Goal: Obtain resource: Download file/media

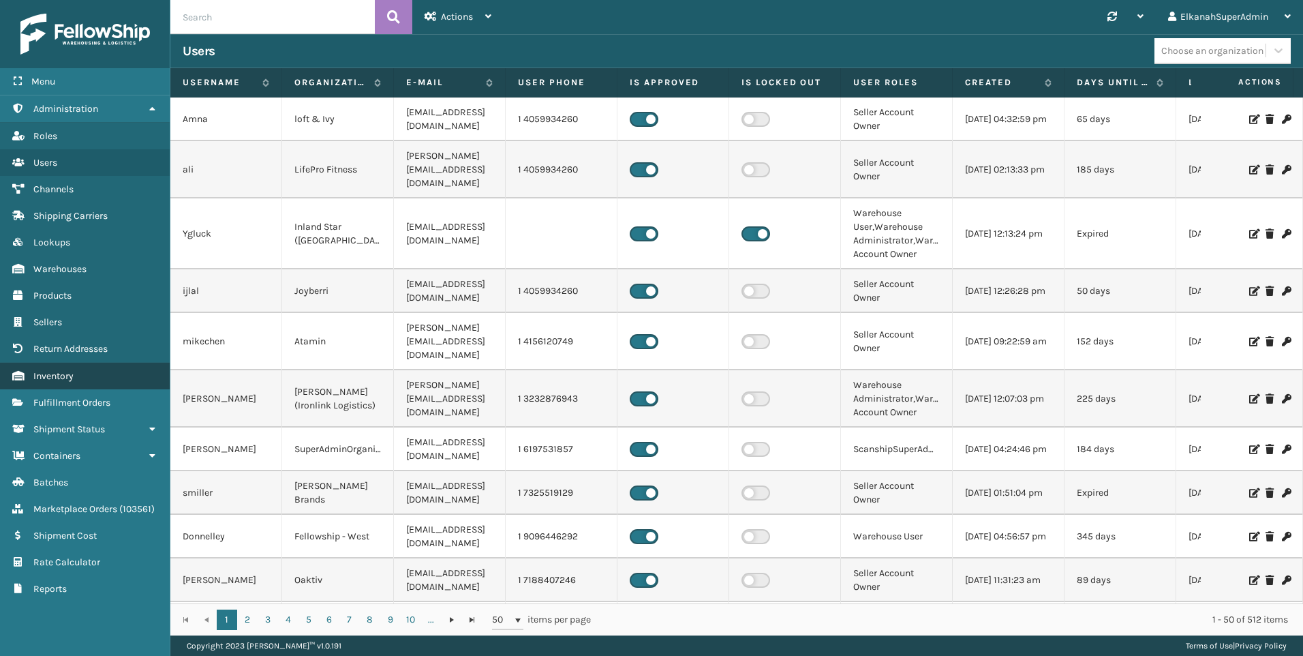
click at [81, 380] on link "Inventory" at bounding box center [85, 376] width 170 height 27
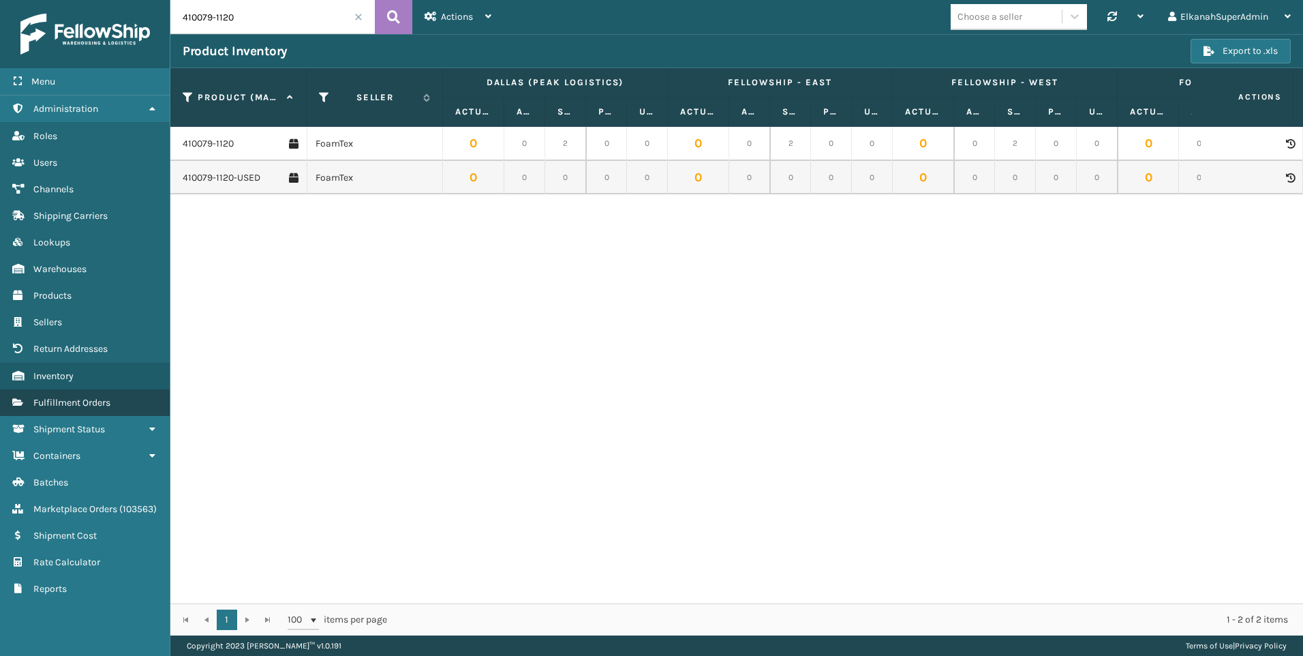
click at [76, 400] on span "Fulfillment Orders" at bounding box center [71, 403] width 77 height 12
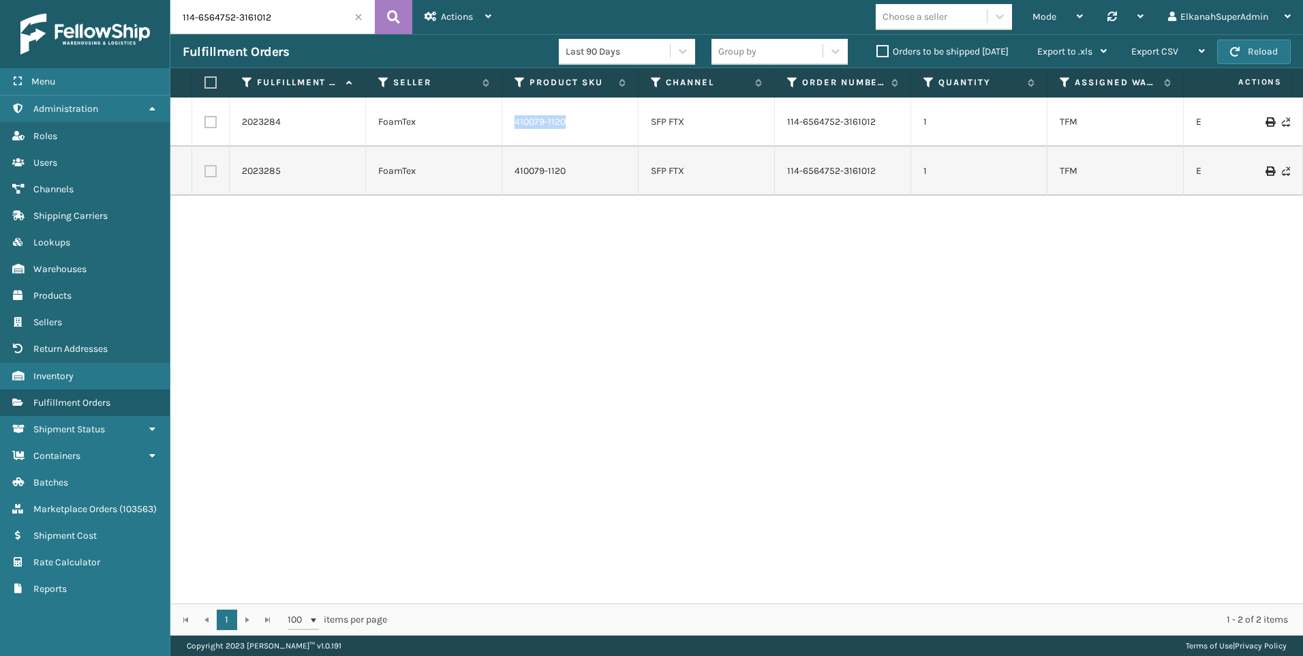
drag, startPoint x: 571, startPoint y: 130, endPoint x: 516, endPoint y: 121, distance: 55.8
click at [516, 121] on td "410079-1120" at bounding box center [570, 121] width 136 height 49
copy link "410079-1120"
click at [520, 85] on icon at bounding box center [520, 82] width 11 height 12
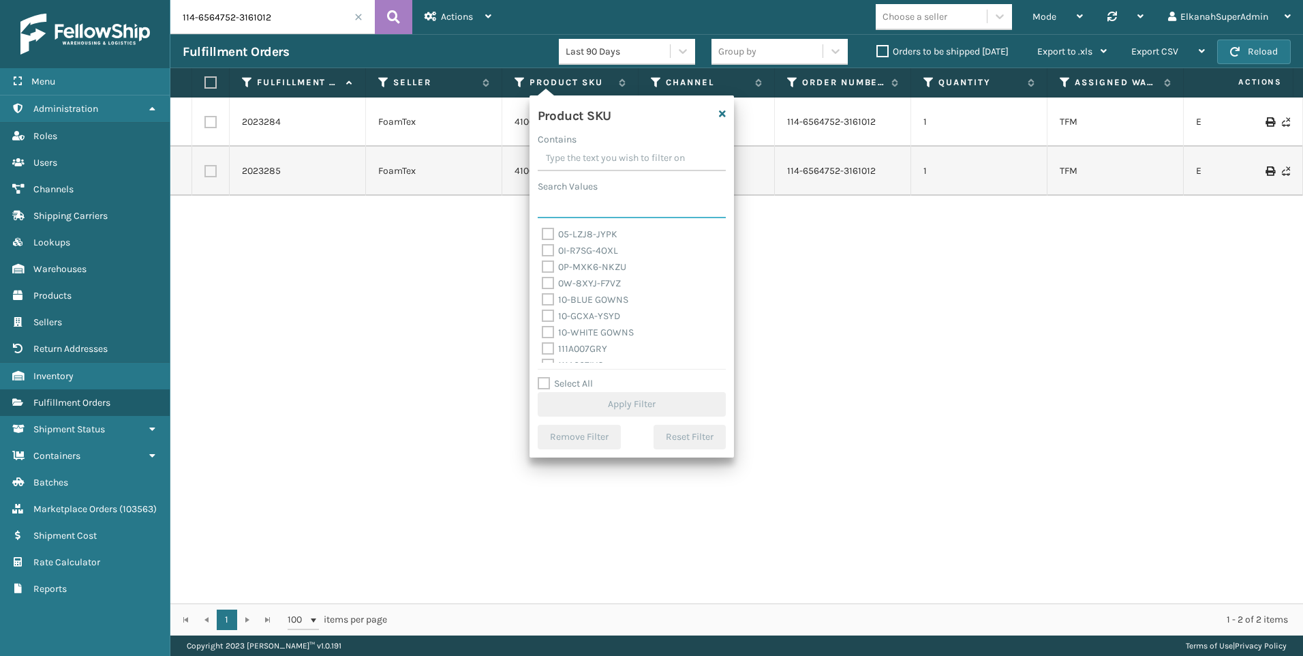
click at [559, 200] on input "Search Values" at bounding box center [632, 206] width 188 height 25
paste input "410079-1120"
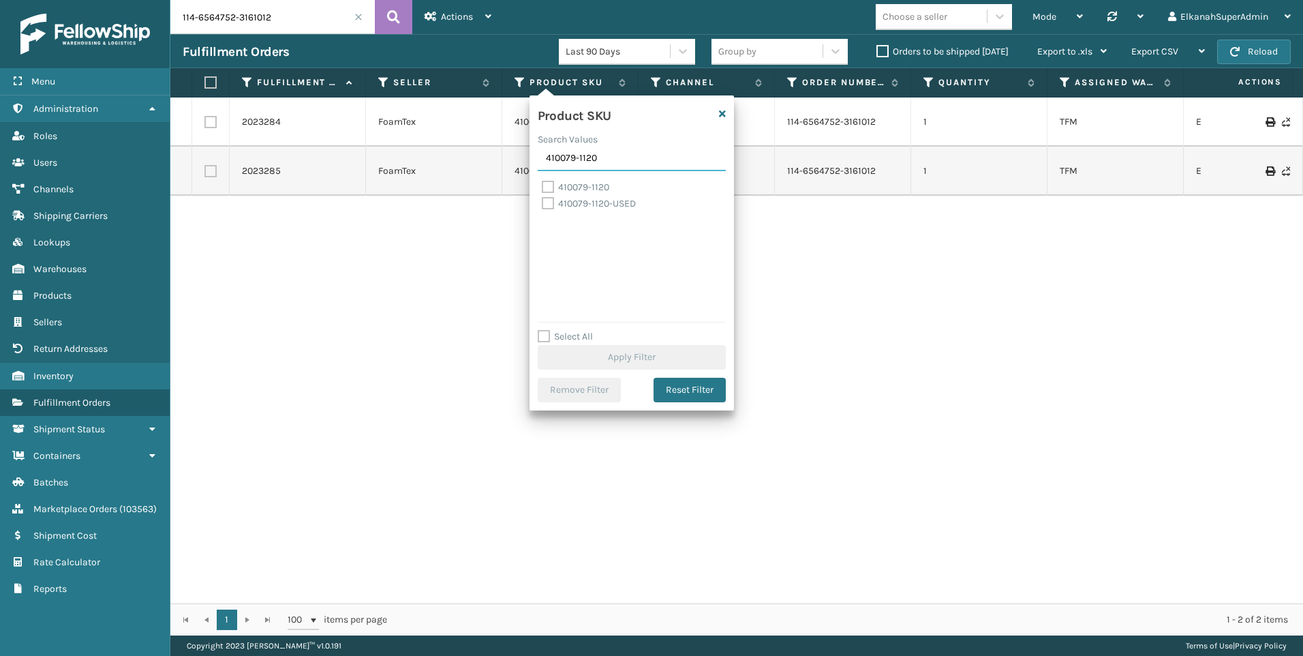
type input "410079-1120"
click at [549, 183] on label "410079-1120" at bounding box center [575, 187] width 67 height 12
click at [543, 183] on input "410079-1120" at bounding box center [542, 183] width 1 height 9
checkbox input "true"
click at [654, 354] on button "Apply Filter" at bounding box center [632, 357] width 188 height 25
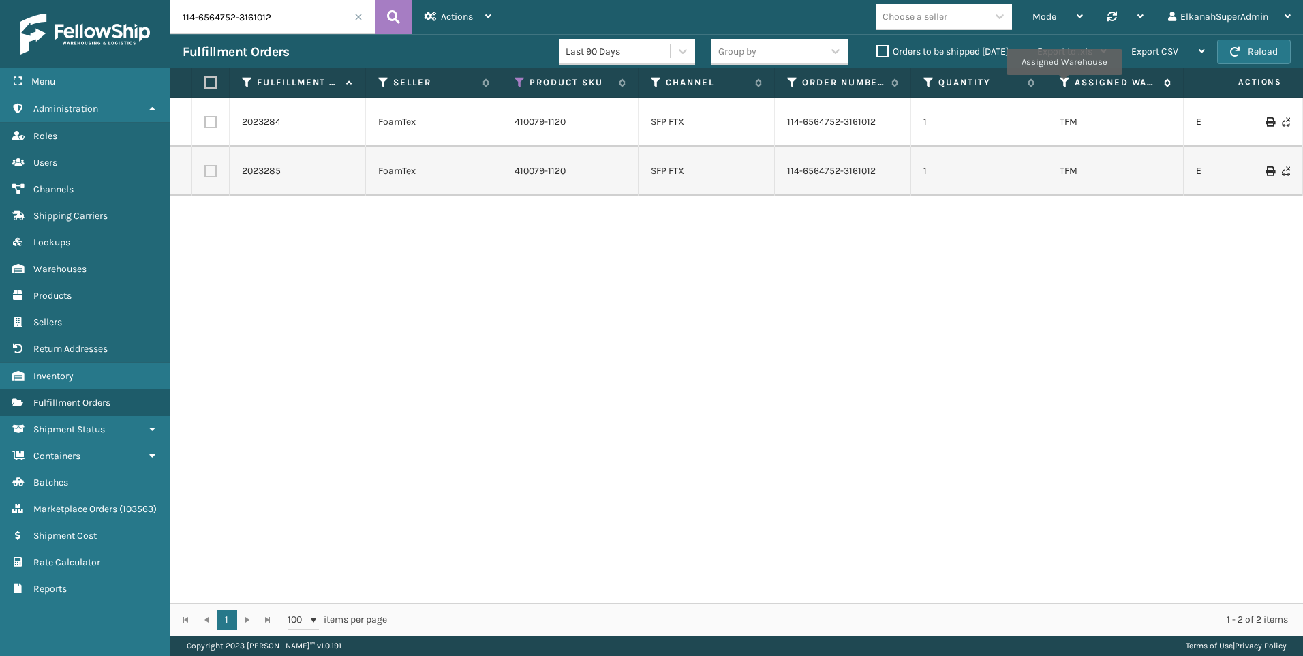
click at [1064, 85] on icon at bounding box center [1065, 82] width 11 height 12
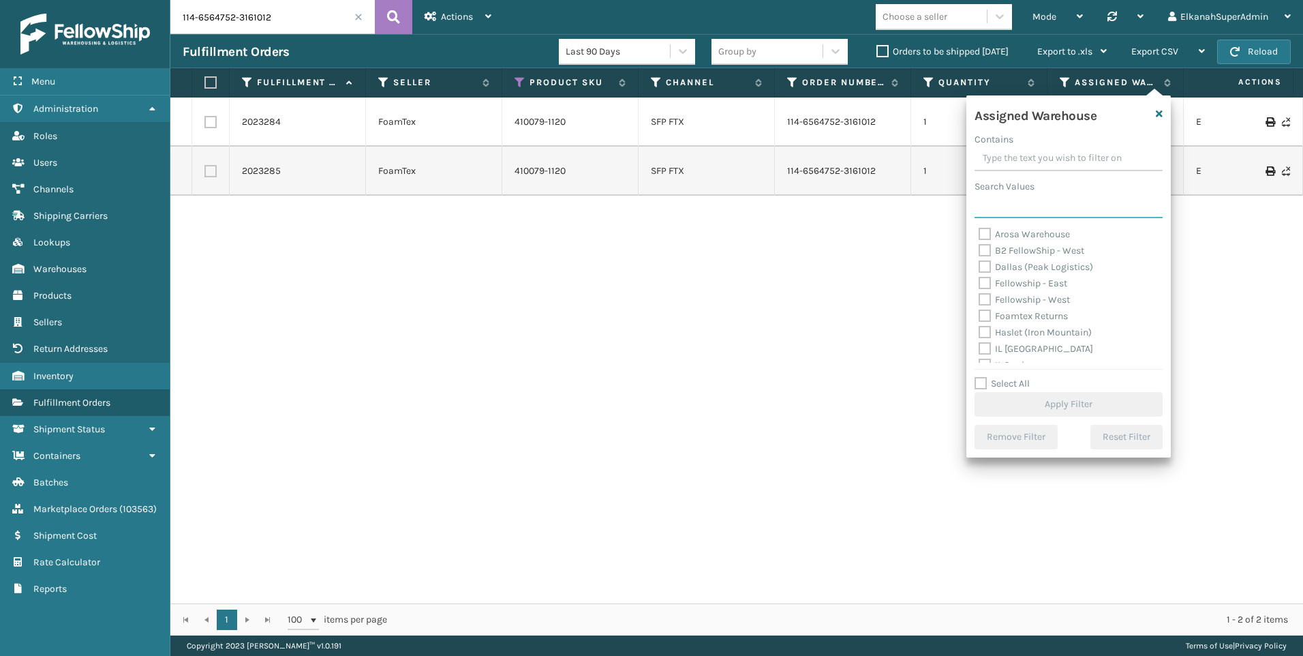
click at [997, 198] on input "Search Values" at bounding box center [1069, 206] width 188 height 25
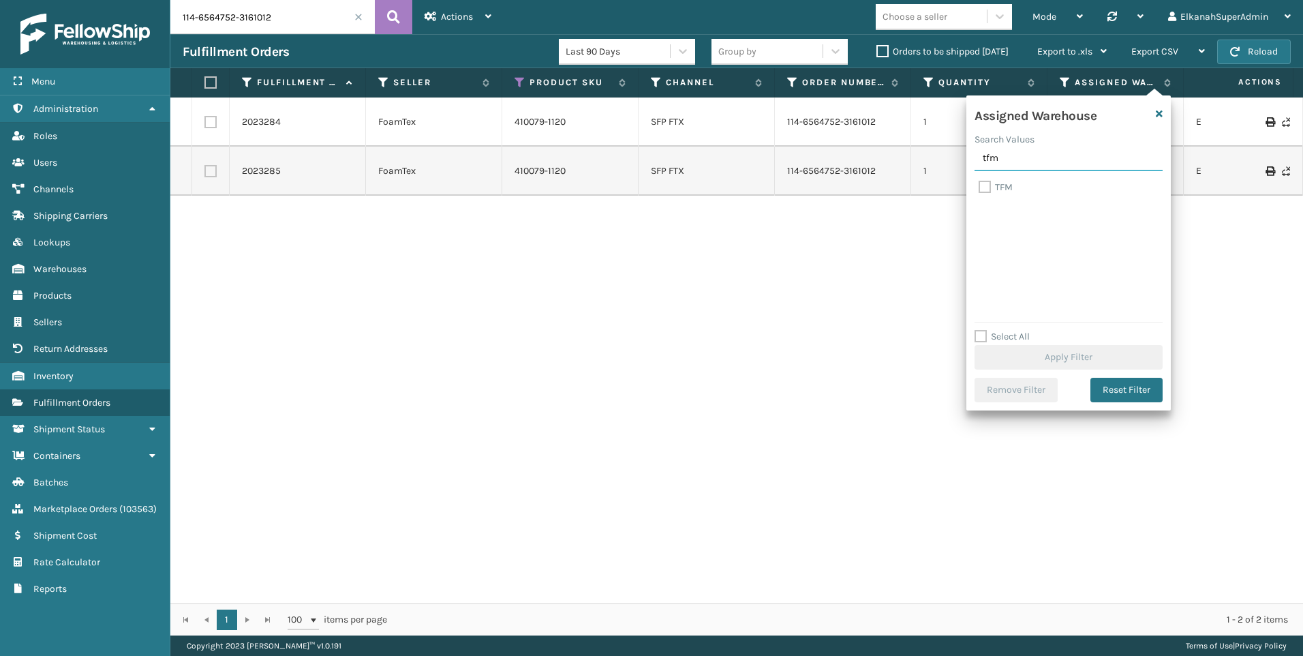
type input "tfm"
click at [989, 186] on label "TFM" at bounding box center [996, 187] width 34 height 12
click at [979, 186] on input "TFM" at bounding box center [979, 183] width 1 height 9
checkbox input "true"
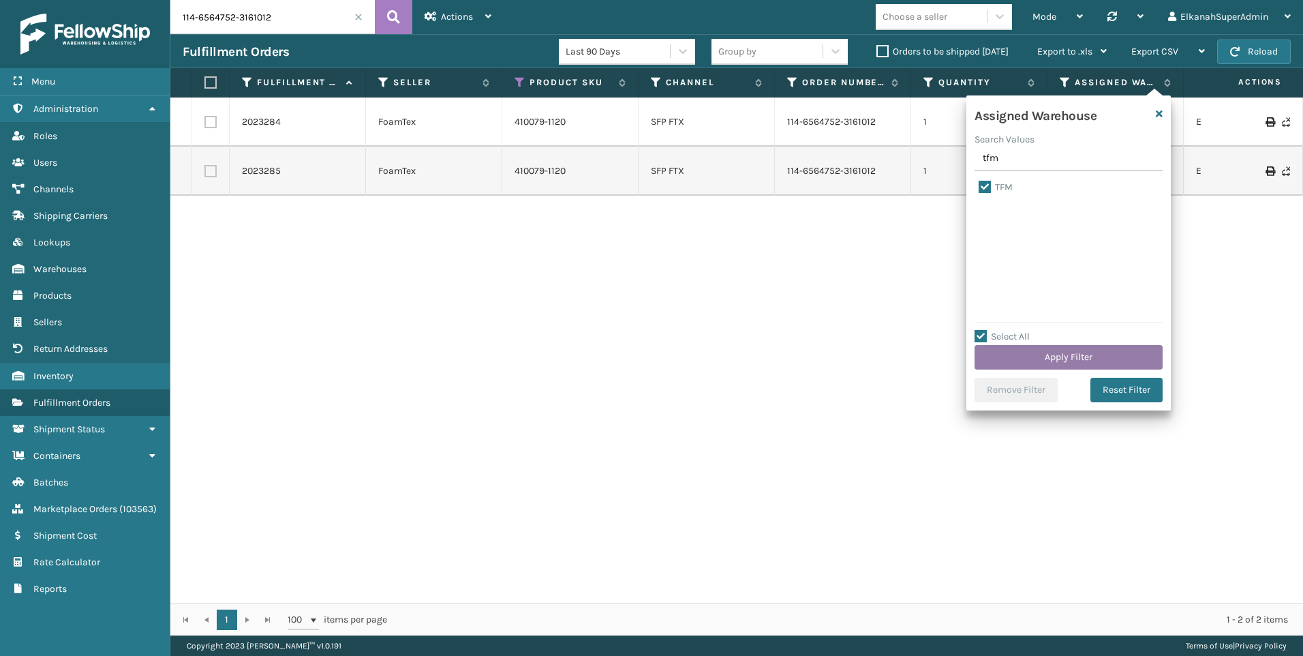
click at [1047, 359] on button "Apply Filter" at bounding box center [1069, 357] width 188 height 25
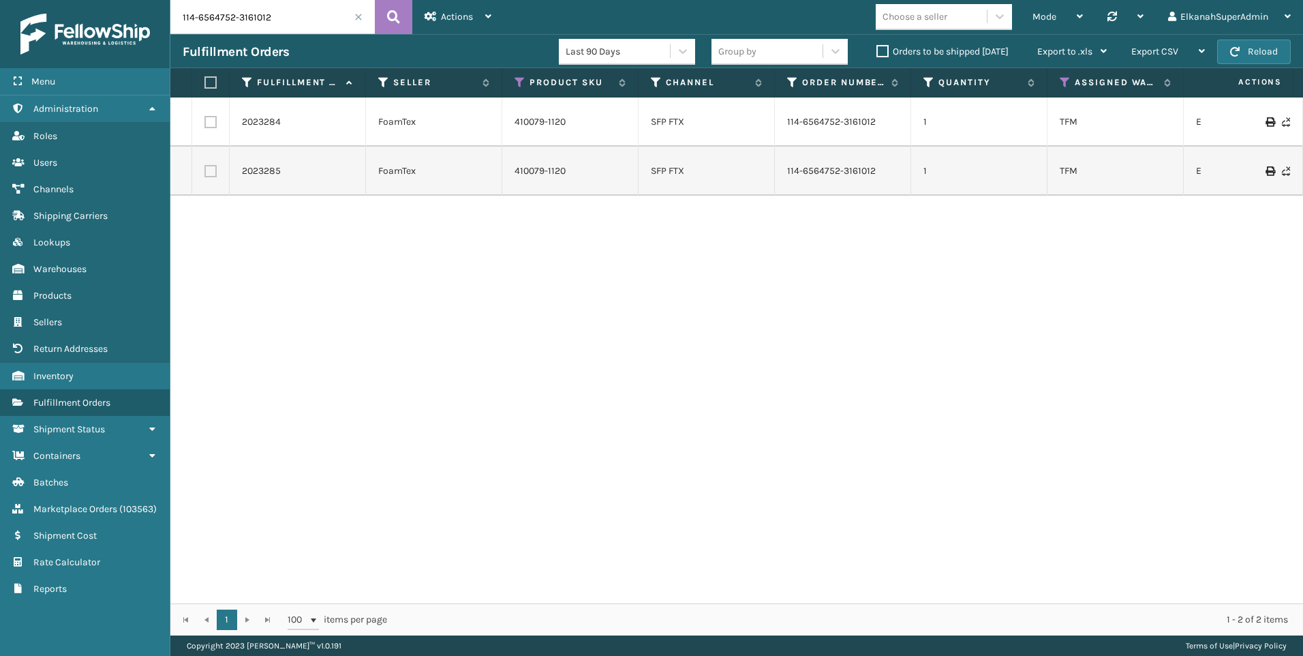
click at [358, 16] on span at bounding box center [358, 17] width 8 height 8
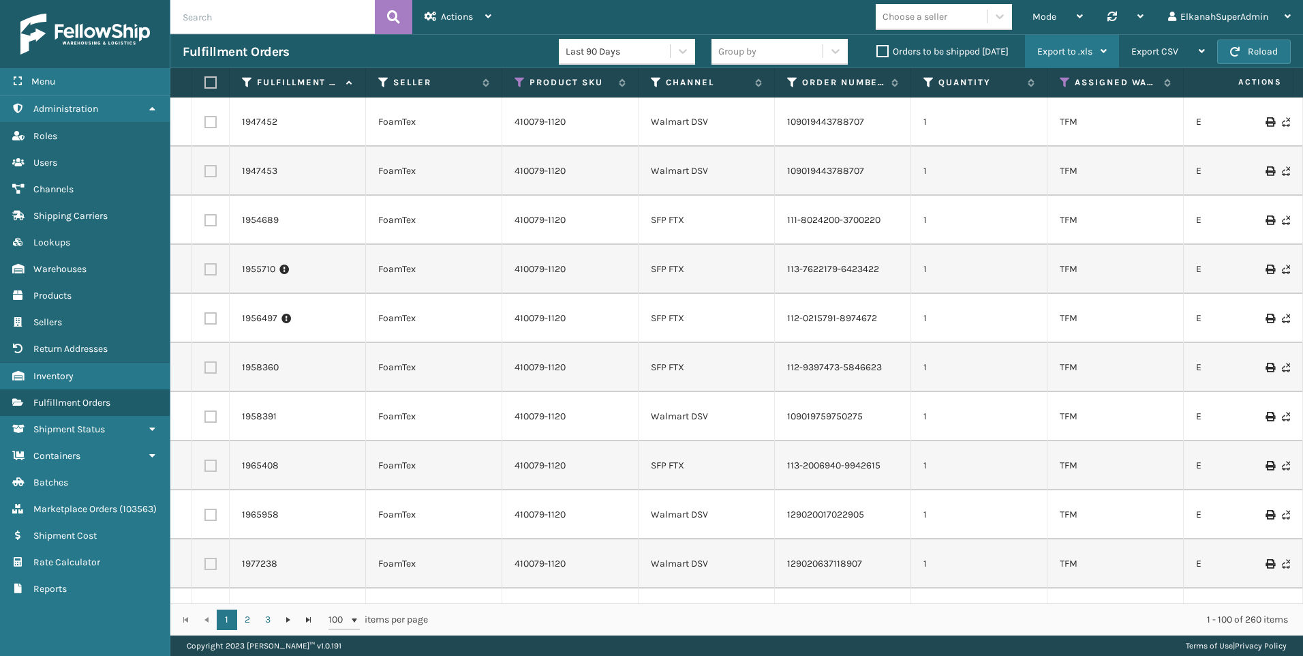
click at [1106, 51] on icon at bounding box center [1104, 51] width 6 height 10
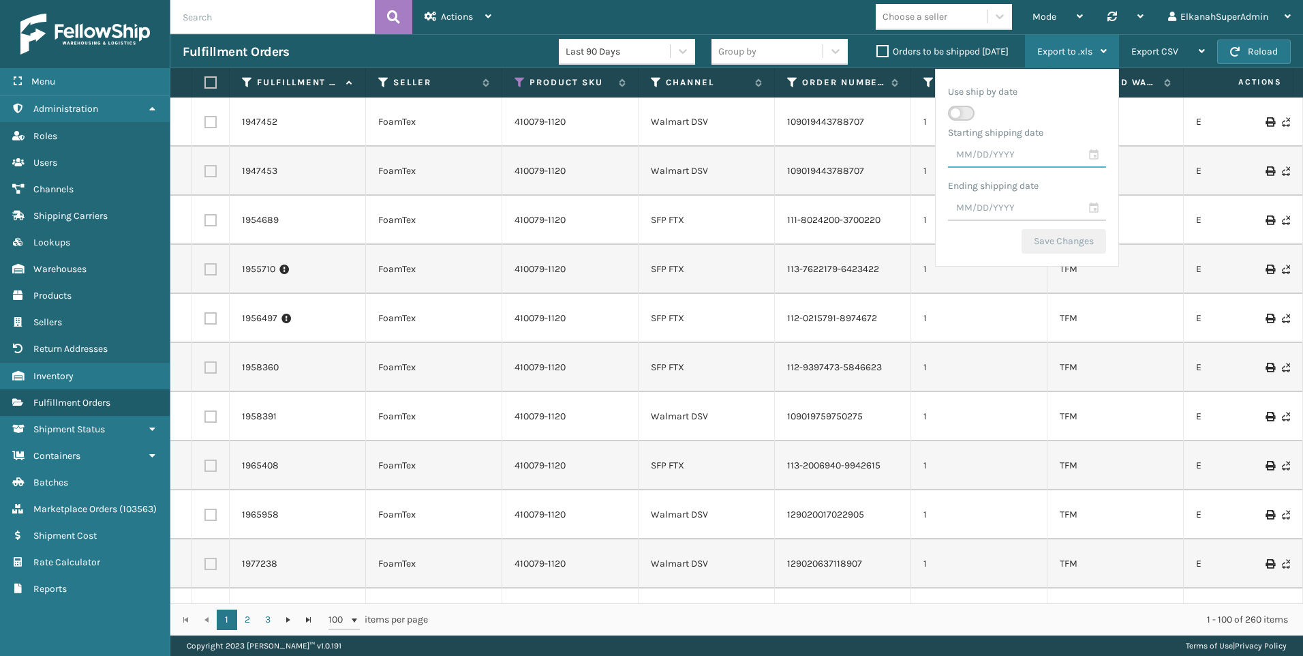
click at [1095, 152] on input "text" at bounding box center [1027, 155] width 158 height 25
click at [957, 193] on div "[DATE] Su Mo Tu We Th Fr Sa 1 2 3 4 5 6 7 8 9 10 11 12 13 14 15 16 17 18 19 20 …" at bounding box center [1016, 258] width 164 height 172
click at [1091, 150] on input "text" at bounding box center [1027, 155] width 158 height 25
click at [966, 183] on div "[DATE]" at bounding box center [1016, 182] width 153 height 20
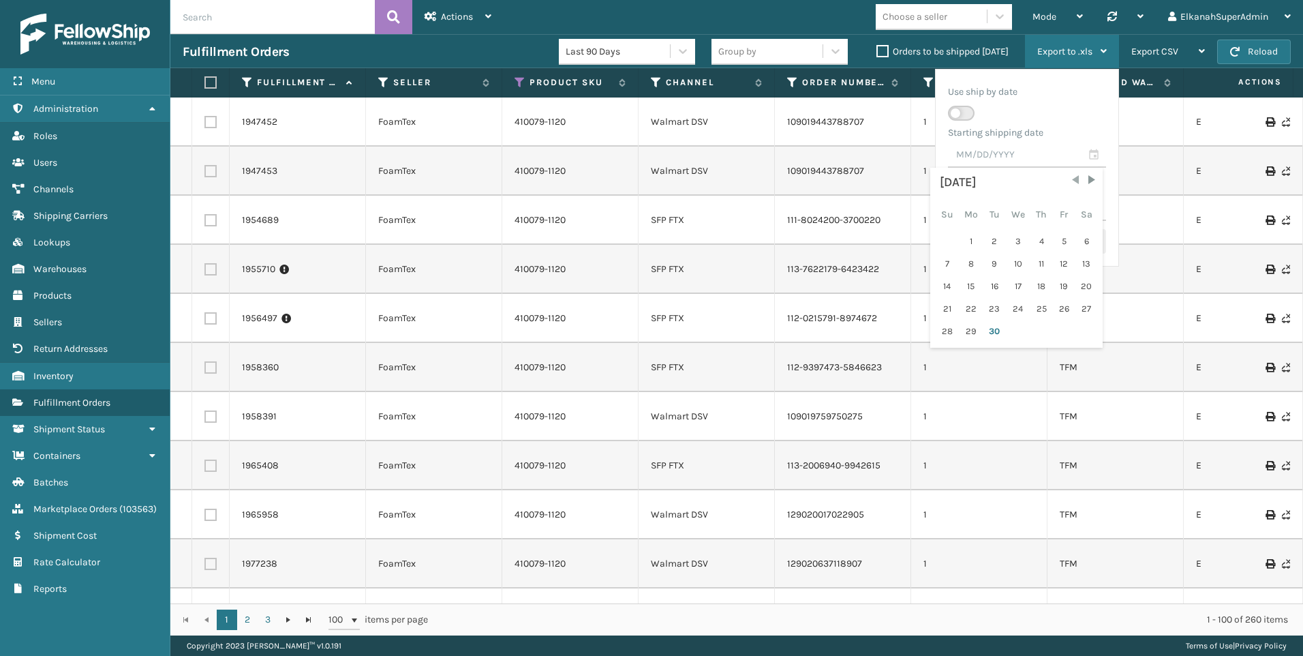
click at [1076, 174] on span "Previous Month" at bounding box center [1076, 180] width 14 height 14
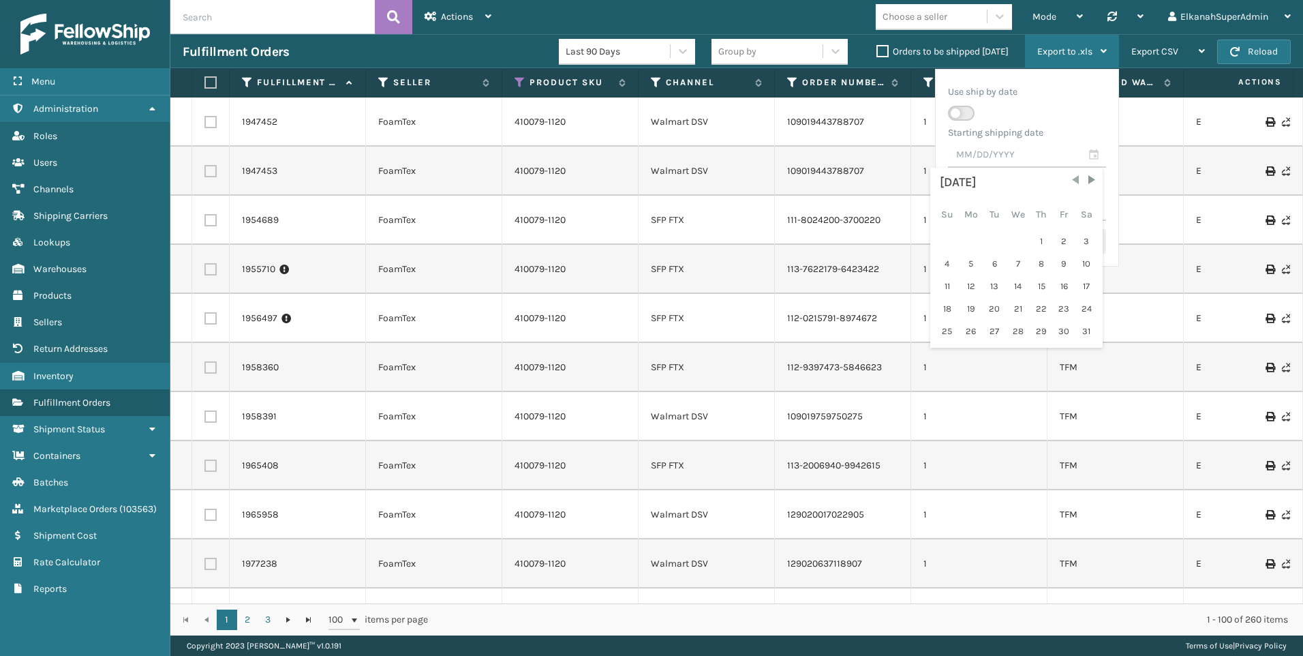
click at [1076, 174] on span "Previous Month" at bounding box center [1076, 180] width 14 height 14
click at [1085, 235] on div "1" at bounding box center [1086, 241] width 20 height 20
type input "[DATE]"
click at [1097, 205] on input "text" at bounding box center [1027, 208] width 158 height 25
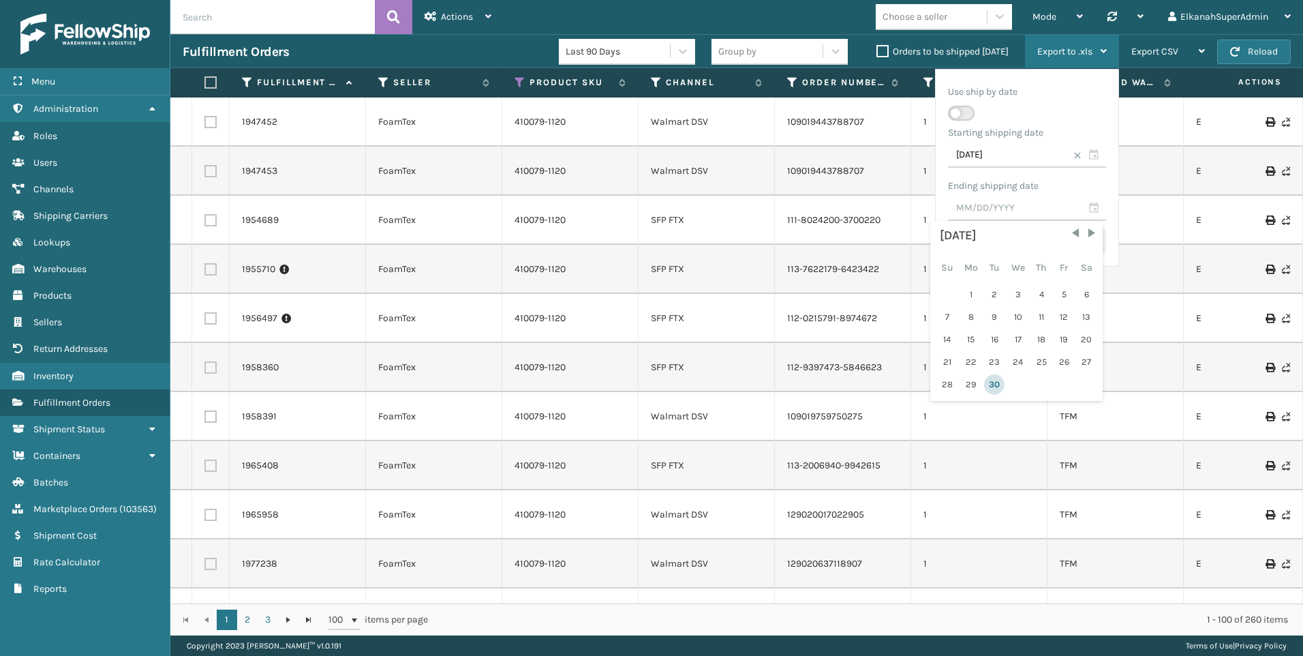
click at [999, 383] on div "30" at bounding box center [994, 384] width 20 height 20
type input "[DATE]"
click at [1063, 234] on button "Save Changes" at bounding box center [1064, 241] width 85 height 25
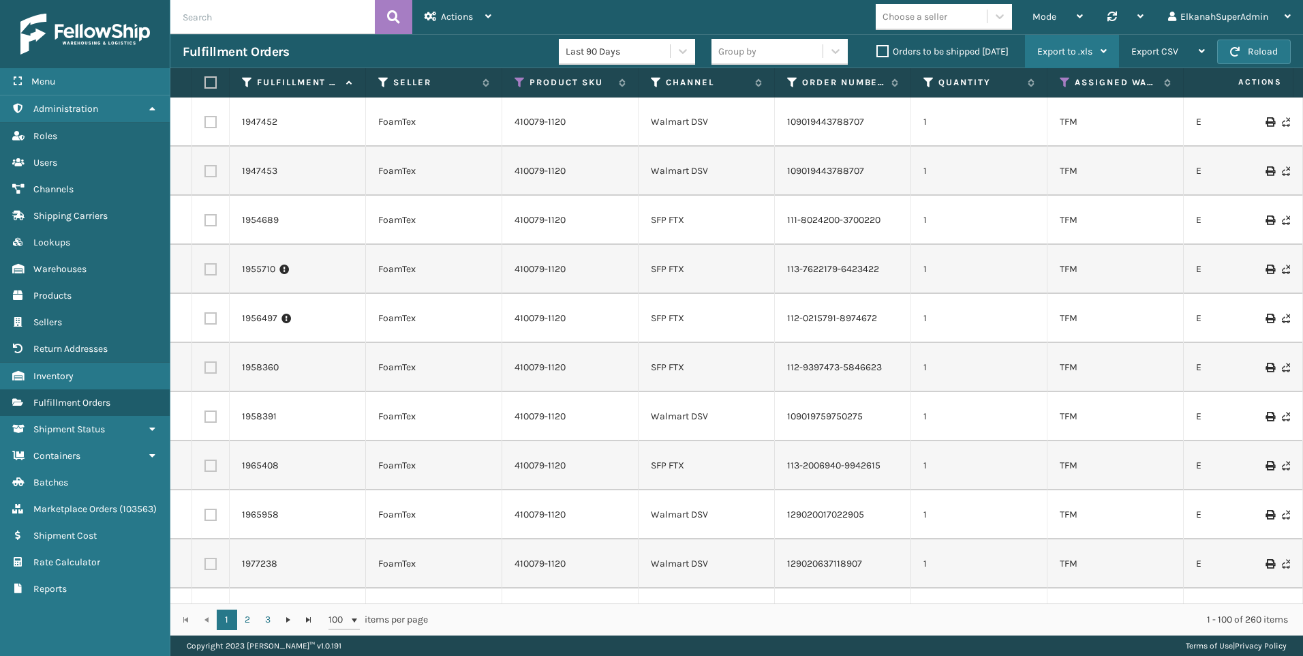
click at [1076, 44] on div "Export to .xls" at bounding box center [1072, 52] width 70 height 34
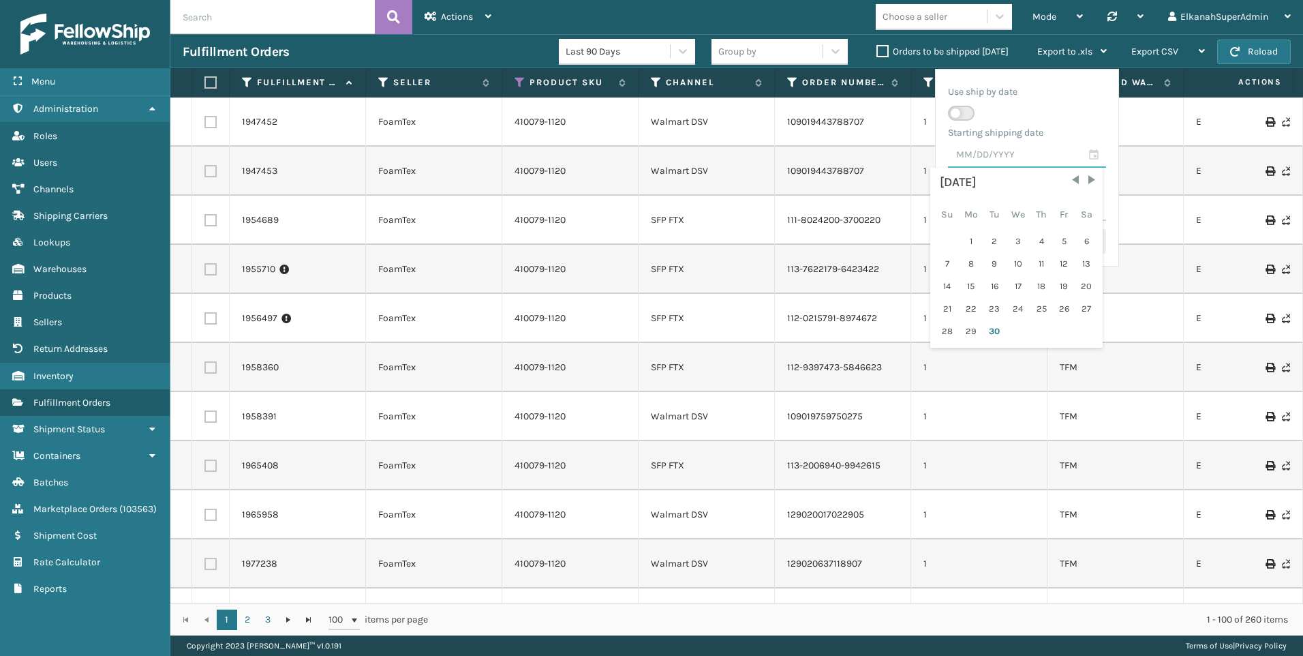
click at [1095, 155] on input "text" at bounding box center [1027, 155] width 158 height 25
click at [952, 175] on div "[DATE]" at bounding box center [1016, 182] width 153 height 20
click at [1076, 181] on span "Previous Month" at bounding box center [1076, 180] width 14 height 14
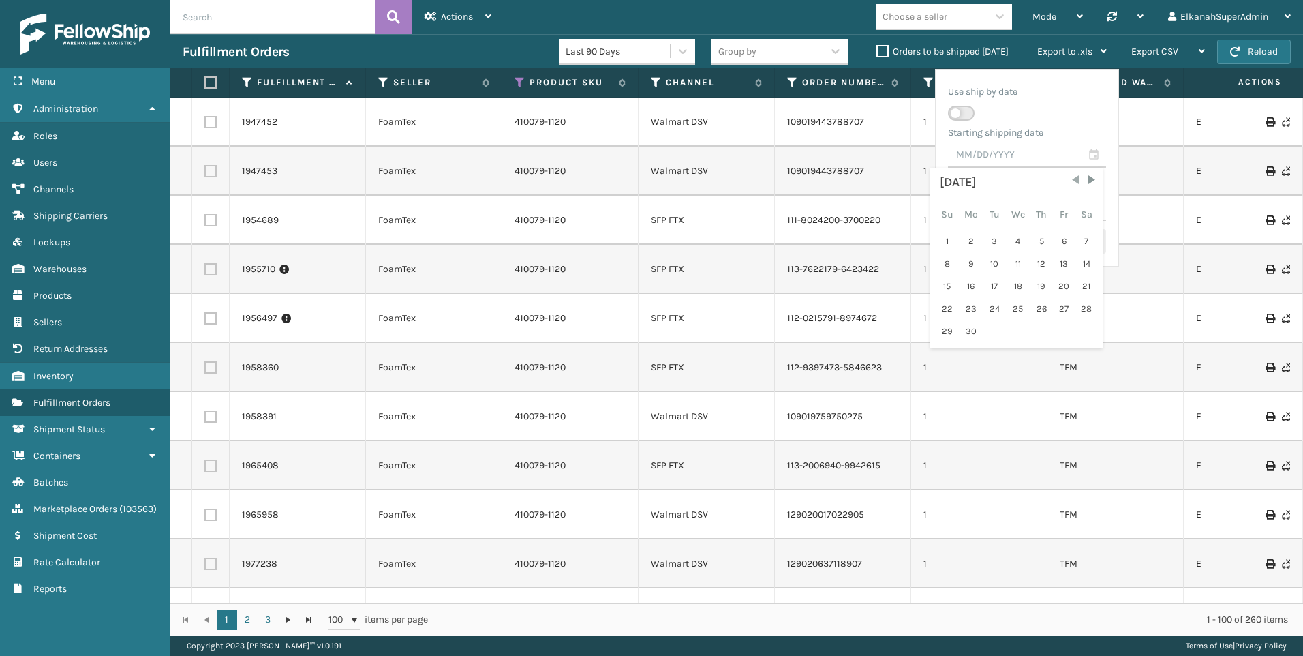
click at [1076, 181] on span "Previous Month" at bounding box center [1076, 180] width 14 height 14
click at [1076, 180] on span "Previous Month" at bounding box center [1076, 180] width 14 height 14
click at [1077, 177] on span "Previous Month" at bounding box center [1076, 180] width 14 height 14
click at [1086, 233] on div "1" at bounding box center [1086, 241] width 20 height 20
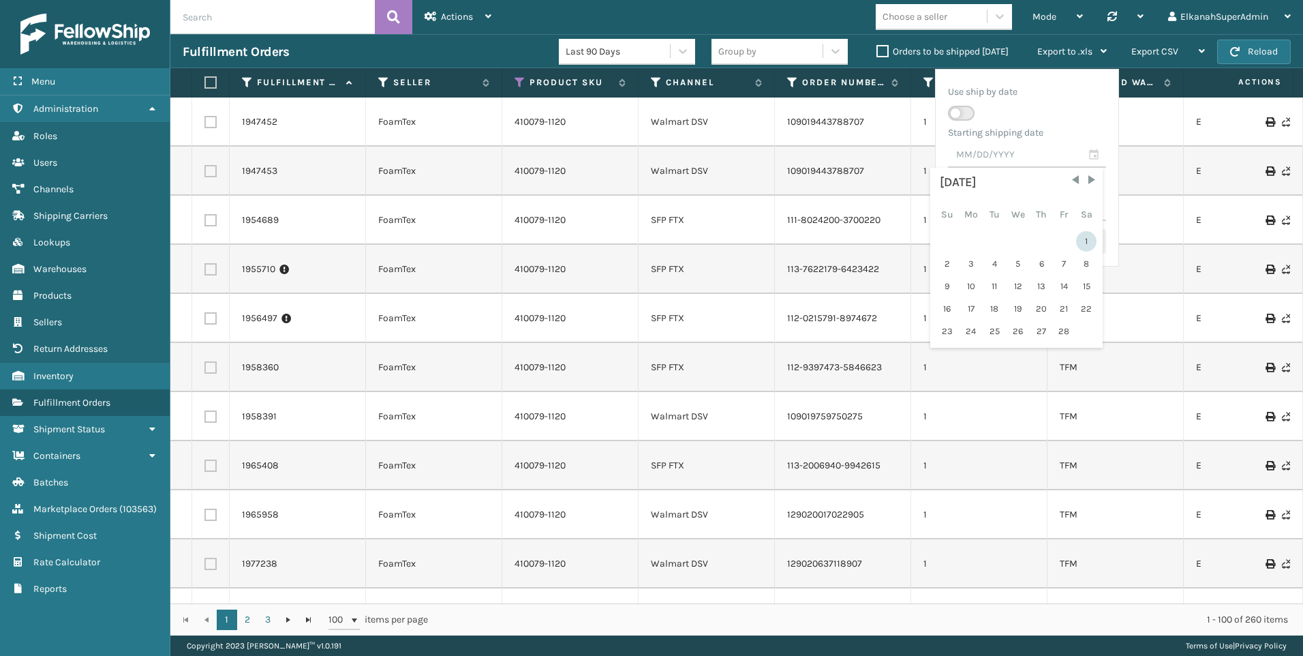
type input "[DATE]"
click at [1092, 202] on input "text" at bounding box center [1027, 208] width 158 height 25
click at [1001, 378] on div "30" at bounding box center [994, 384] width 20 height 20
type input "[DATE]"
click at [1044, 242] on button "Save Changes" at bounding box center [1064, 241] width 85 height 25
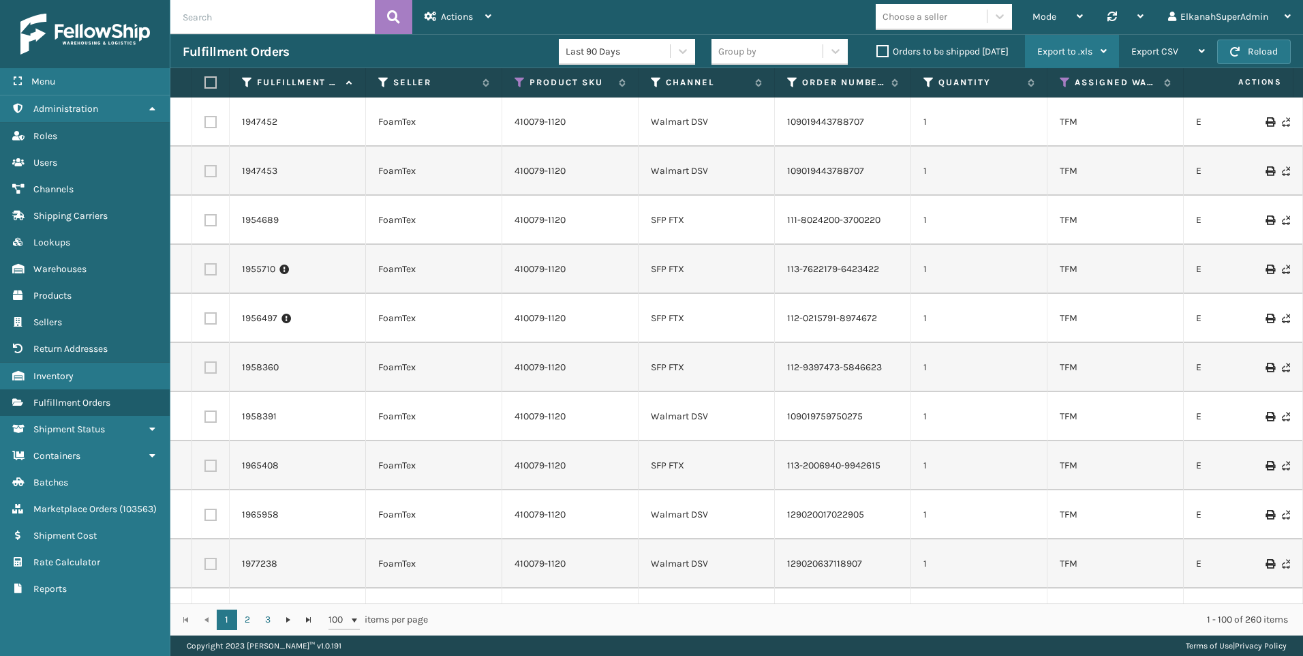
click at [1102, 48] on icon at bounding box center [1104, 51] width 6 height 10
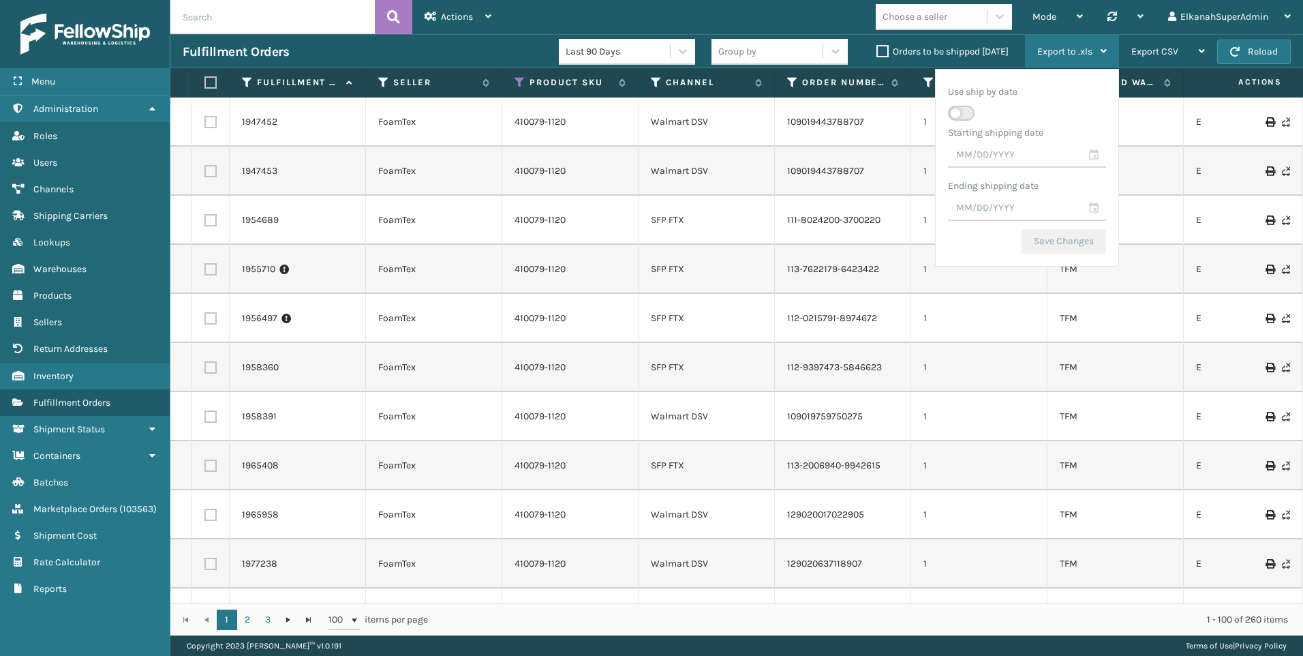
click at [1102, 48] on icon at bounding box center [1104, 51] width 6 height 10
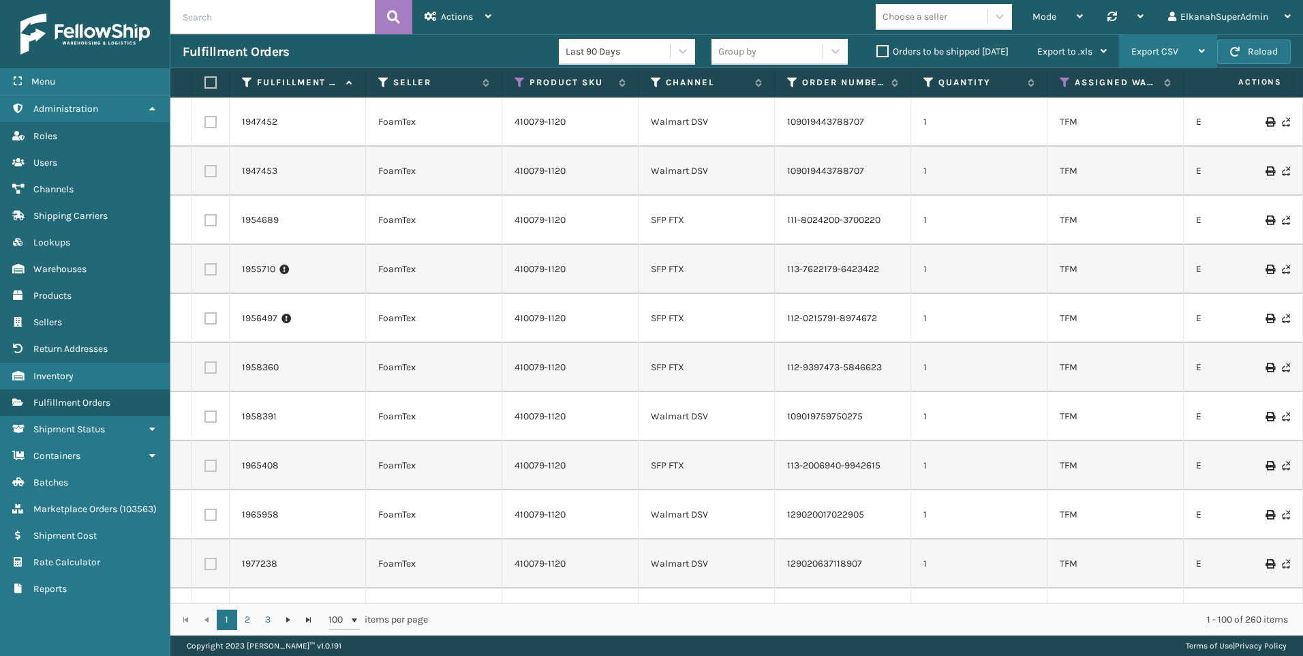
click at [1197, 48] on div "Export CSV" at bounding box center [1168, 52] width 74 height 34
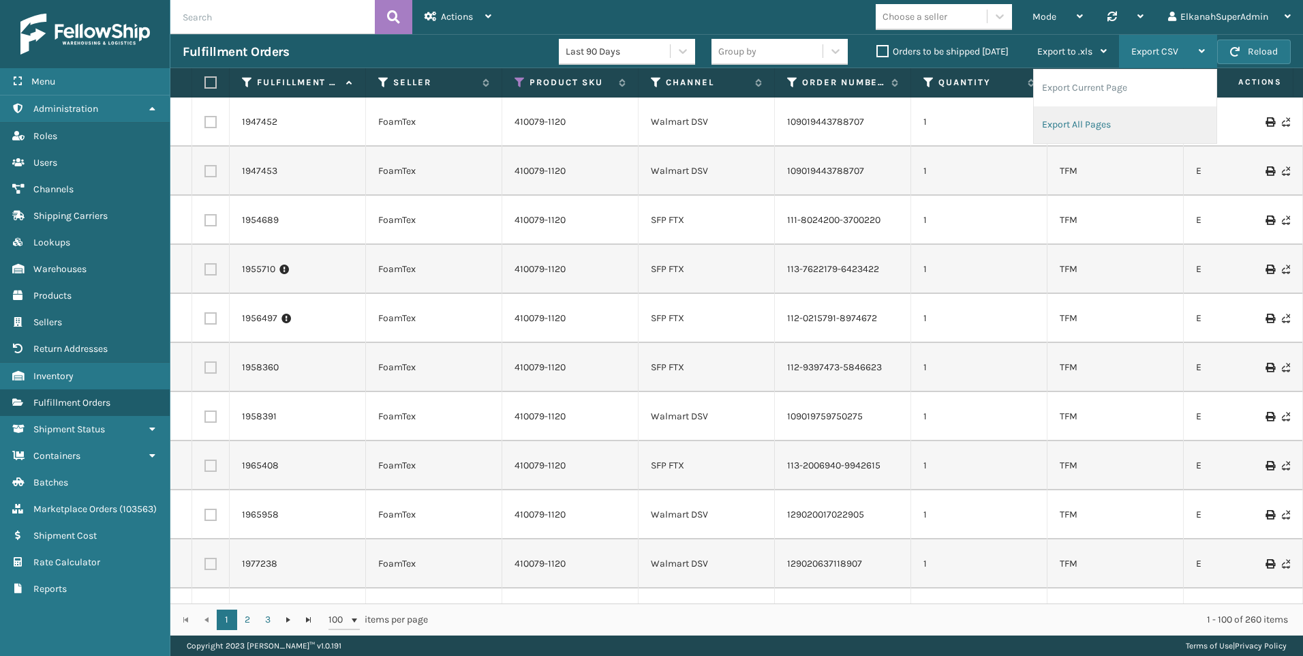
click at [1096, 126] on li "Export All Pages" at bounding box center [1125, 124] width 183 height 37
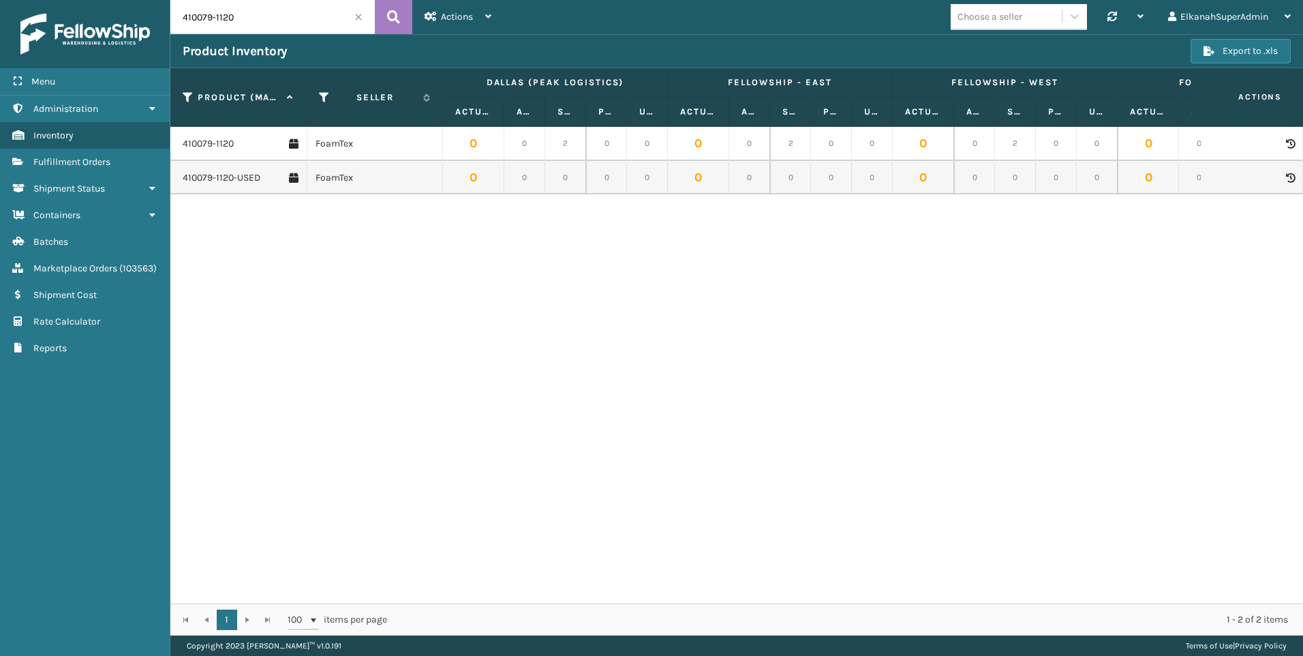
click at [1286, 144] on icon at bounding box center [1290, 144] width 8 height 10
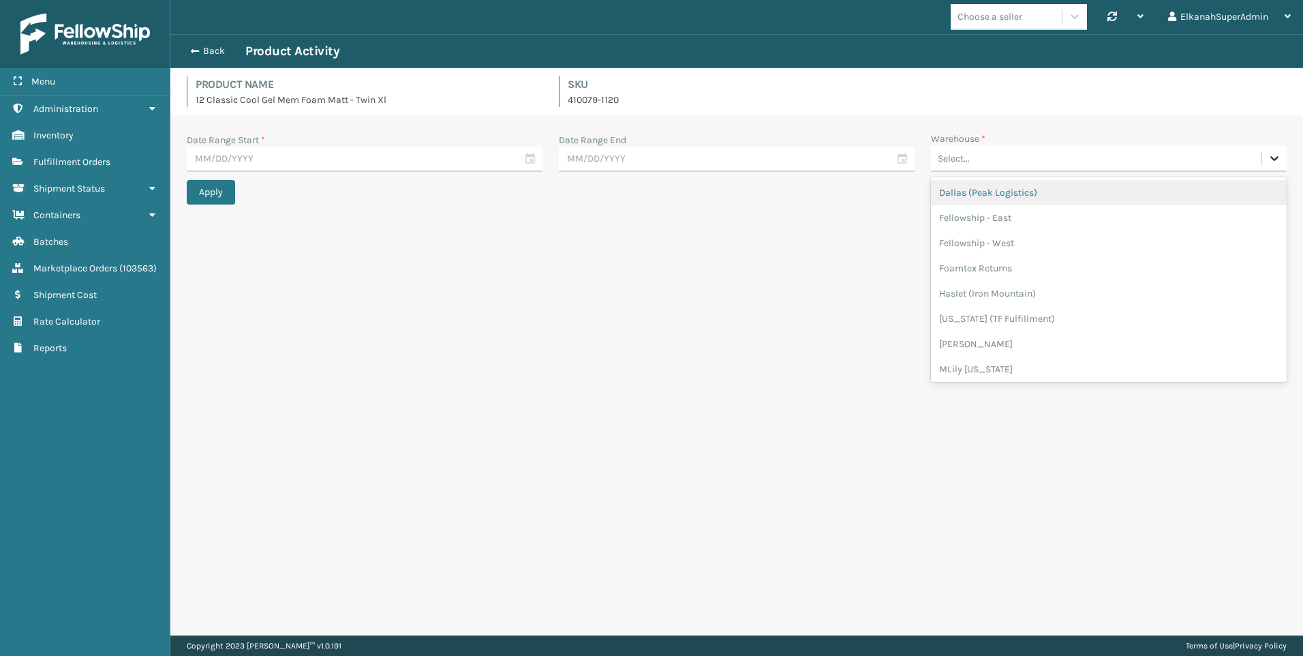
click at [1274, 155] on icon at bounding box center [1275, 158] width 14 height 14
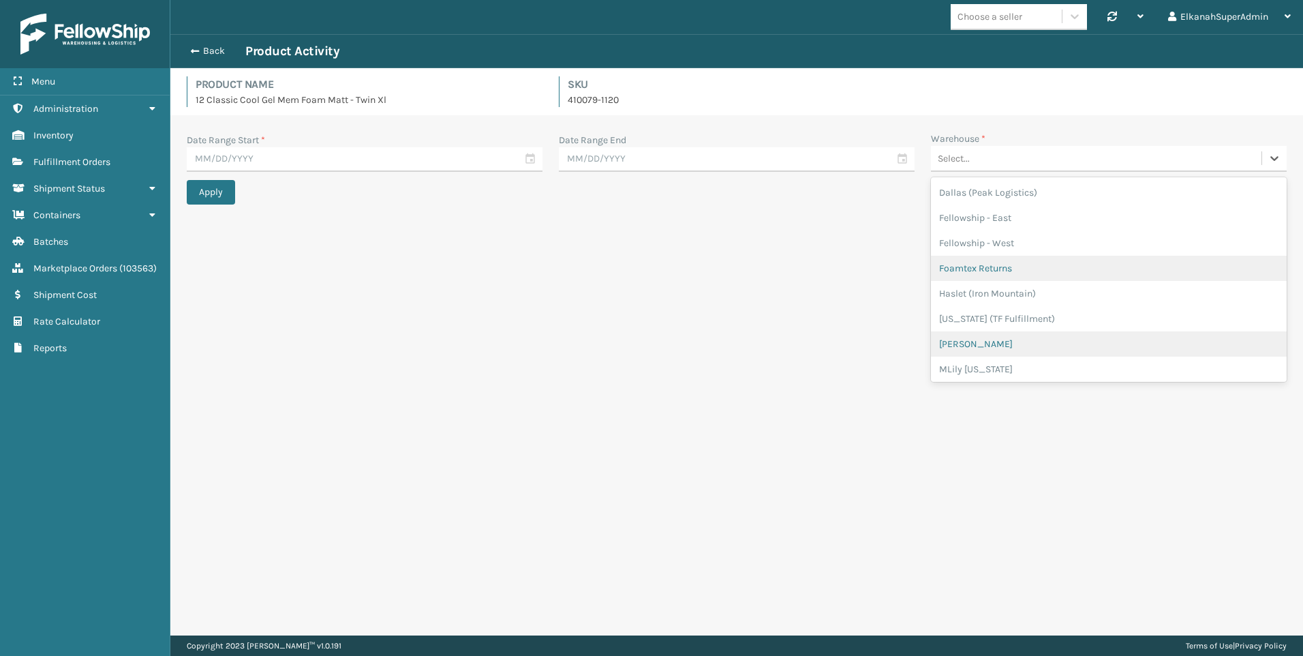
scroll to position [78, 0]
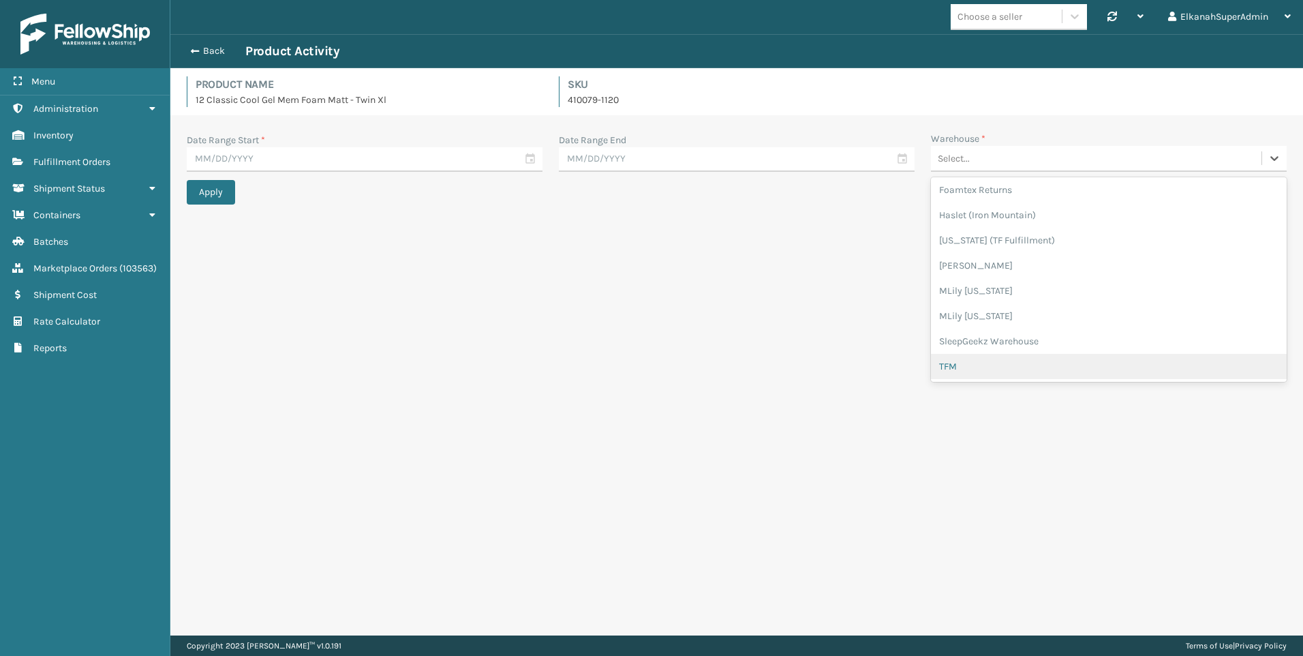
click at [967, 362] on div "TFM" at bounding box center [1109, 366] width 356 height 25
click at [898, 165] on input "text" at bounding box center [737, 159] width 356 height 25
click at [622, 321] on div "30" at bounding box center [623, 328] width 20 height 20
type input "[DATE]"
click at [521, 168] on input "text" at bounding box center [365, 159] width 356 height 25
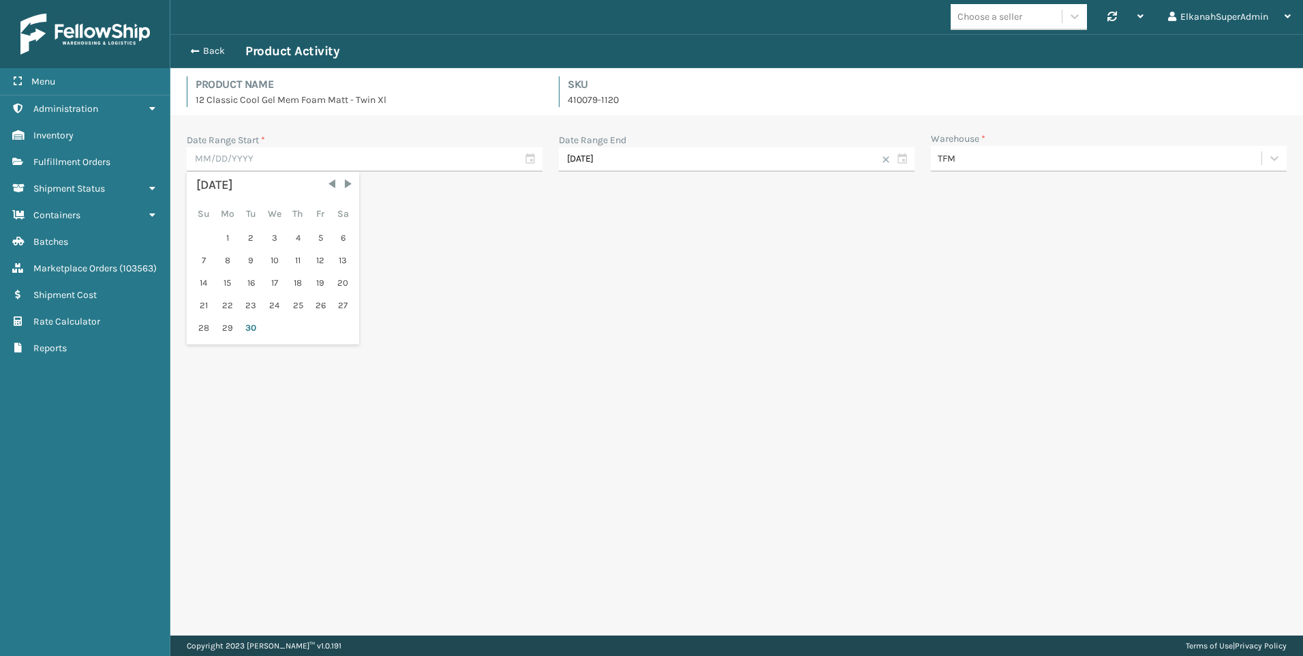
click at [200, 186] on div "[DATE]" at bounding box center [272, 185] width 153 height 19
click at [333, 185] on span "Previous Month" at bounding box center [332, 184] width 14 height 14
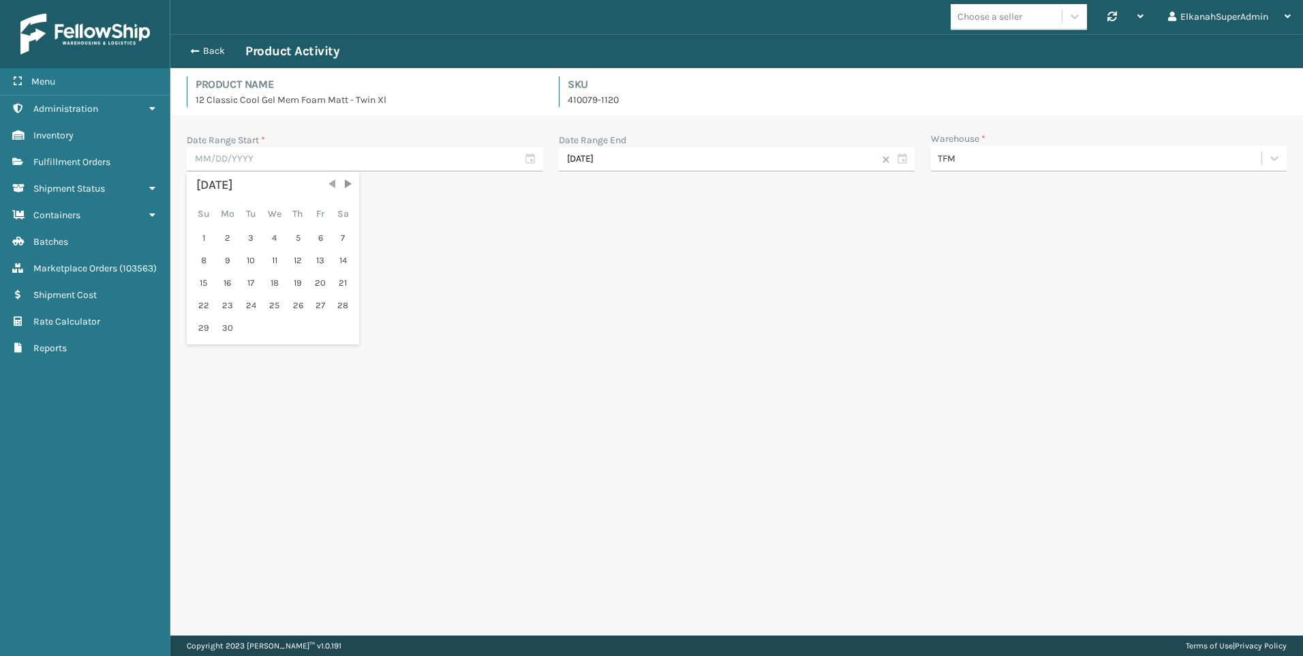
click at [333, 185] on span "Previous Month" at bounding box center [332, 184] width 14 height 14
click at [345, 242] on div "1" at bounding box center [343, 238] width 20 height 20
type input "03/01/2025"
click at [223, 192] on button "Apply" at bounding box center [211, 192] width 48 height 25
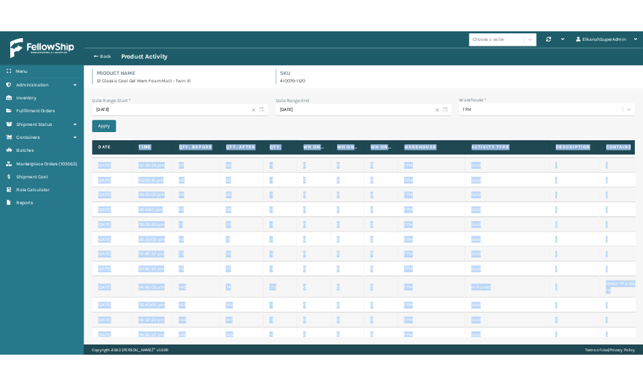
scroll to position [0, 0]
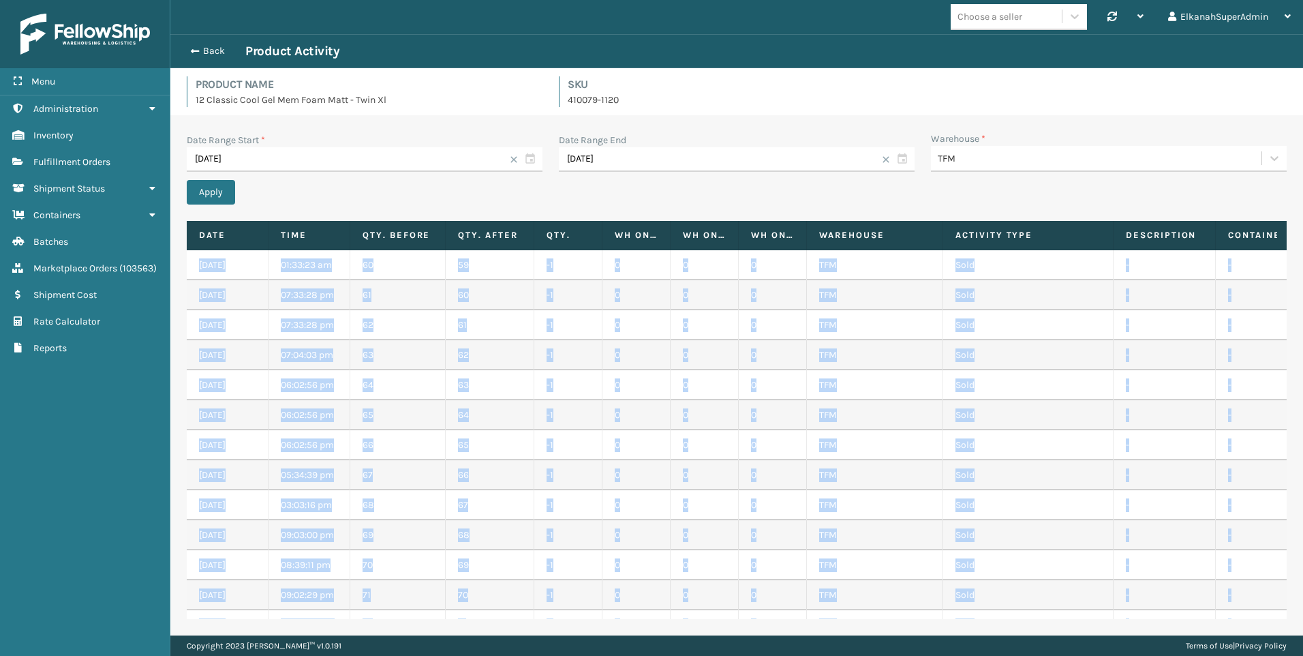
drag, startPoint x: 1017, startPoint y: 590, endPoint x: 198, endPoint y: 271, distance: 879.2
copy tbody "09/30/2025 01:33:23 am 60 59 -1 0 0 0 TFM Sold - - - 111-7210076-1621814 - 09/2…"
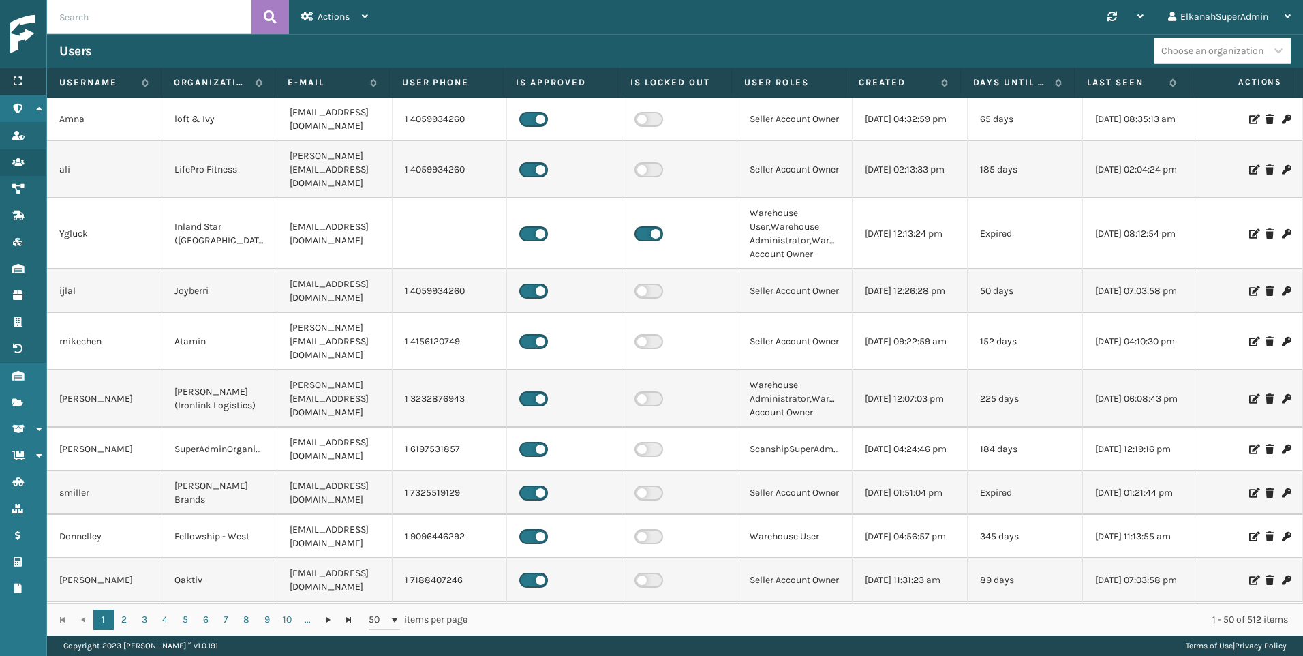
click at [18, 75] on div "Menu" at bounding box center [23, 81] width 46 height 27
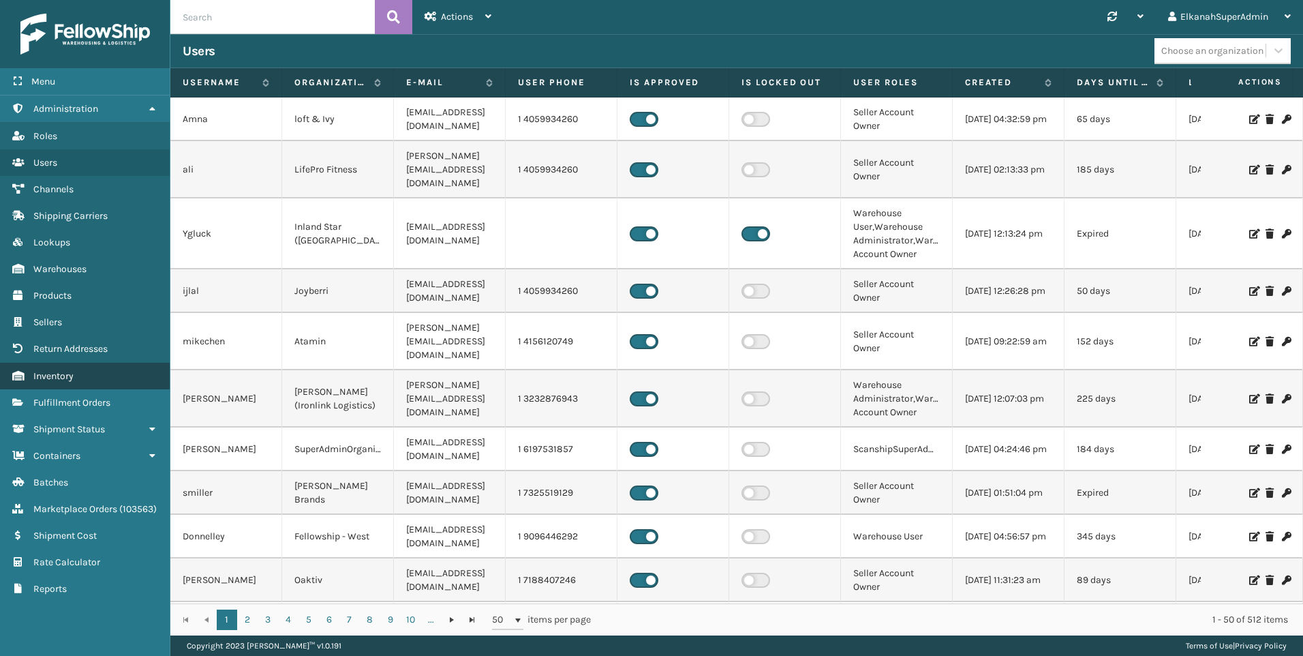
click at [55, 376] on span "Inventory" at bounding box center [53, 376] width 40 height 12
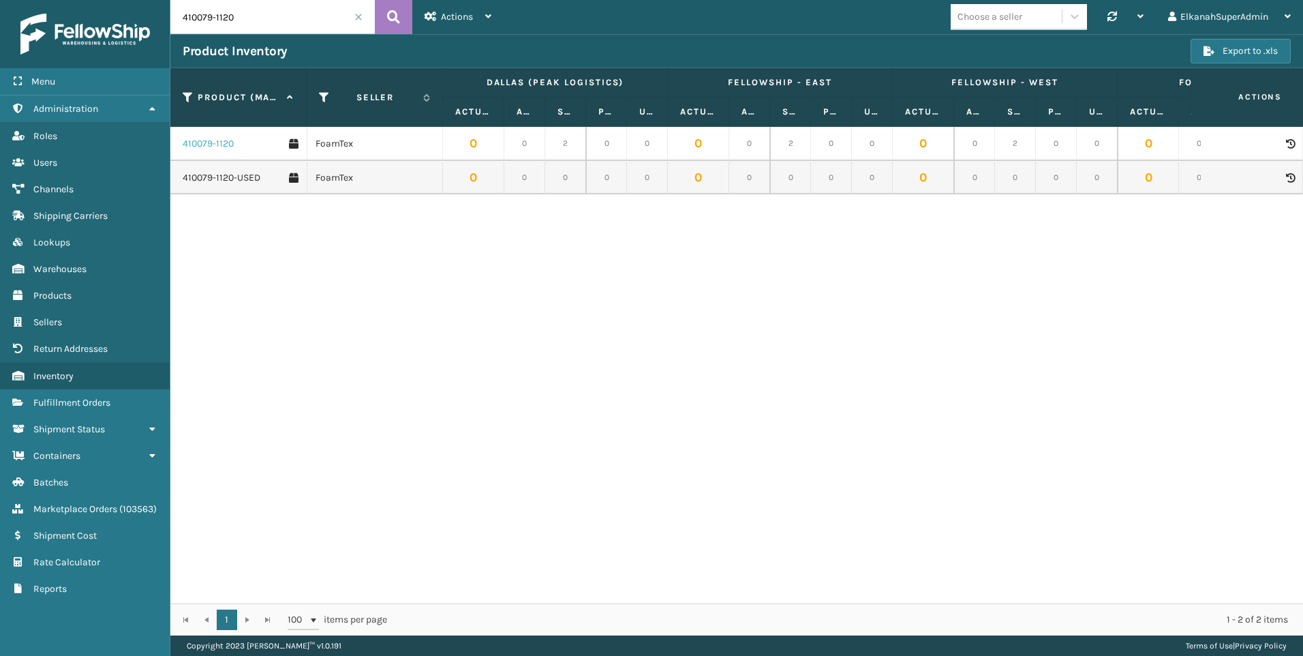
click at [190, 140] on link "410079-1120" at bounding box center [208, 144] width 51 height 14
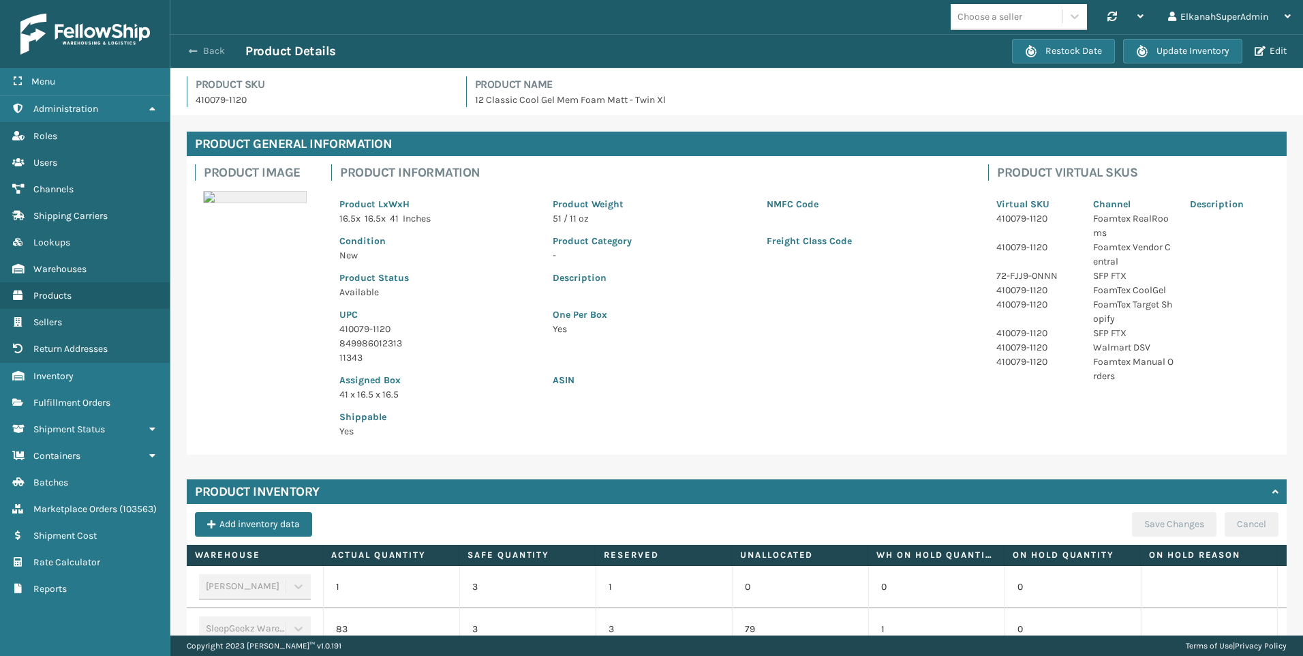
click at [203, 49] on button "Back" at bounding box center [214, 51] width 63 height 12
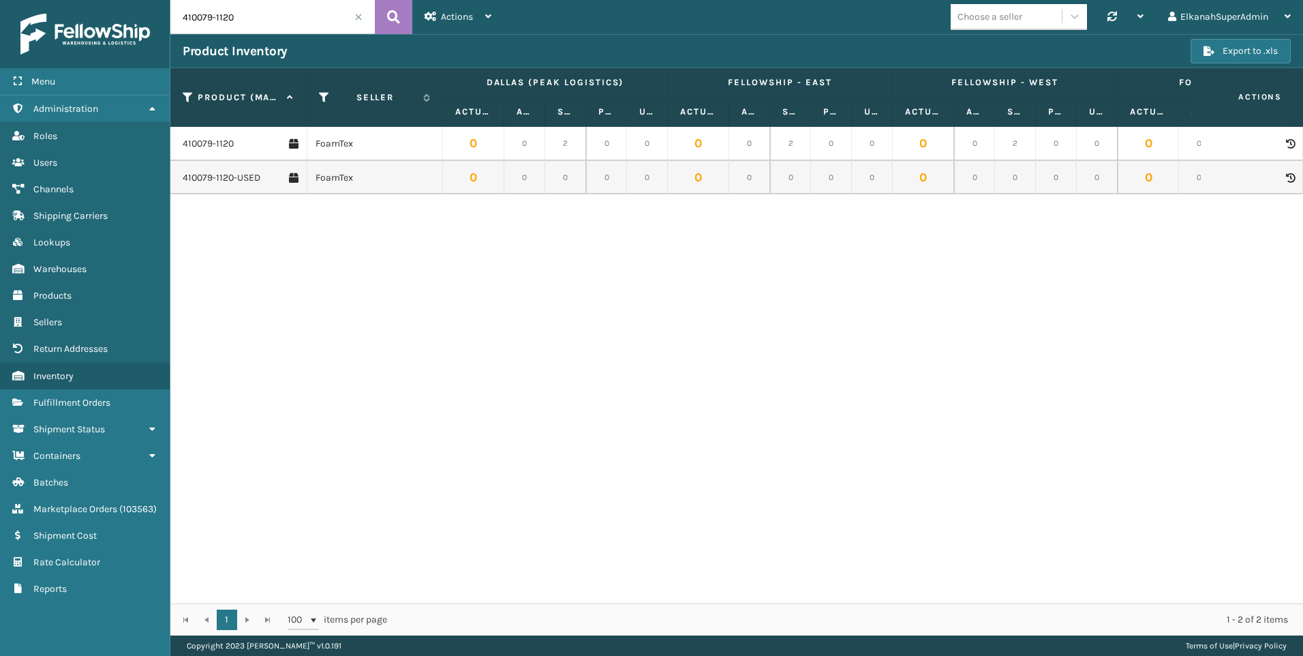
click at [1286, 142] on icon at bounding box center [1290, 144] width 8 height 10
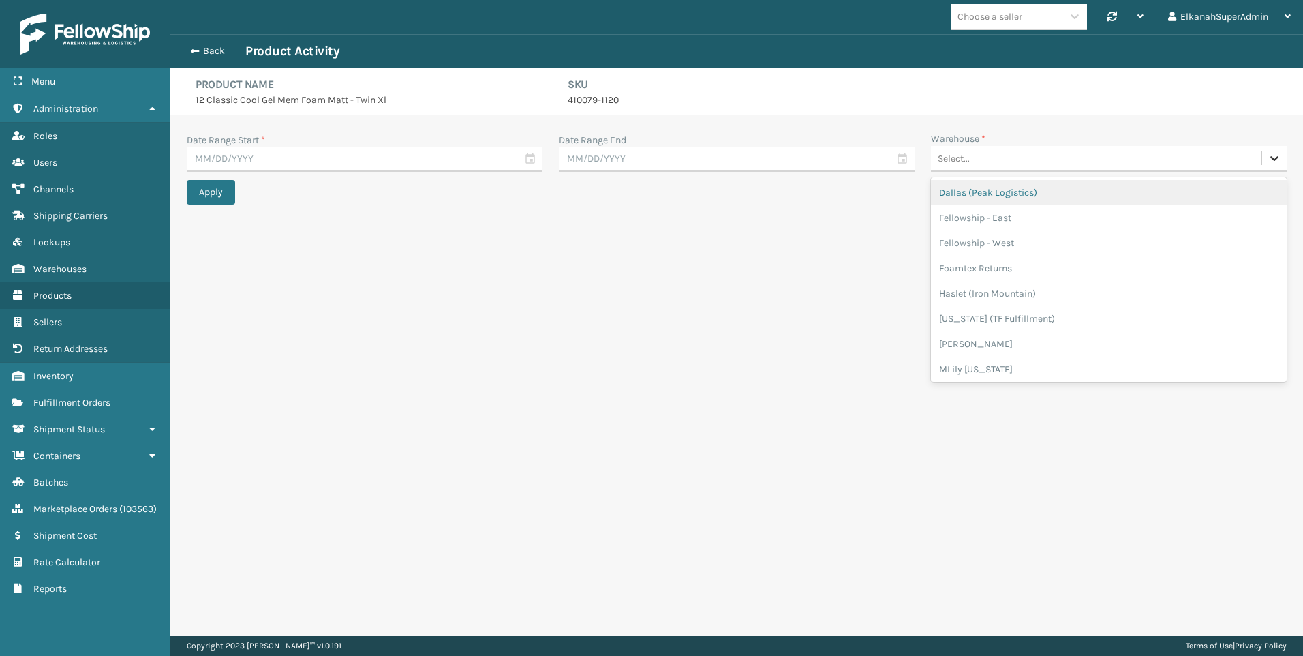
click at [1274, 163] on icon at bounding box center [1275, 158] width 14 height 14
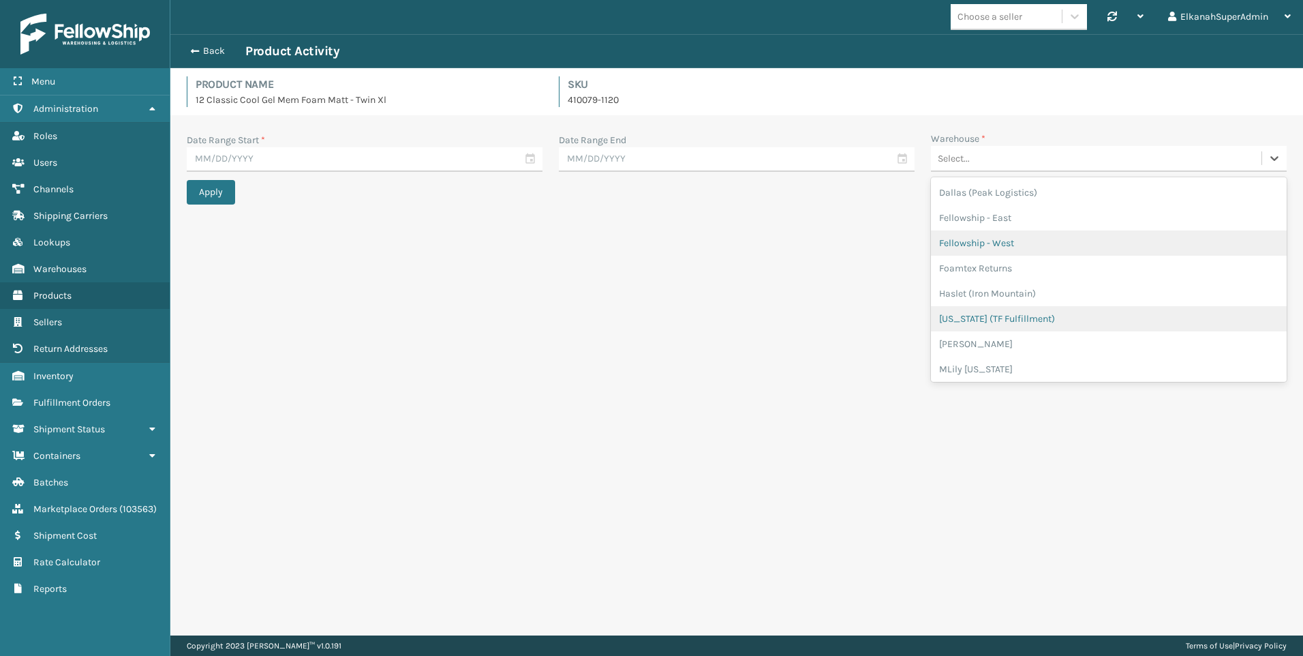
scroll to position [78, 0]
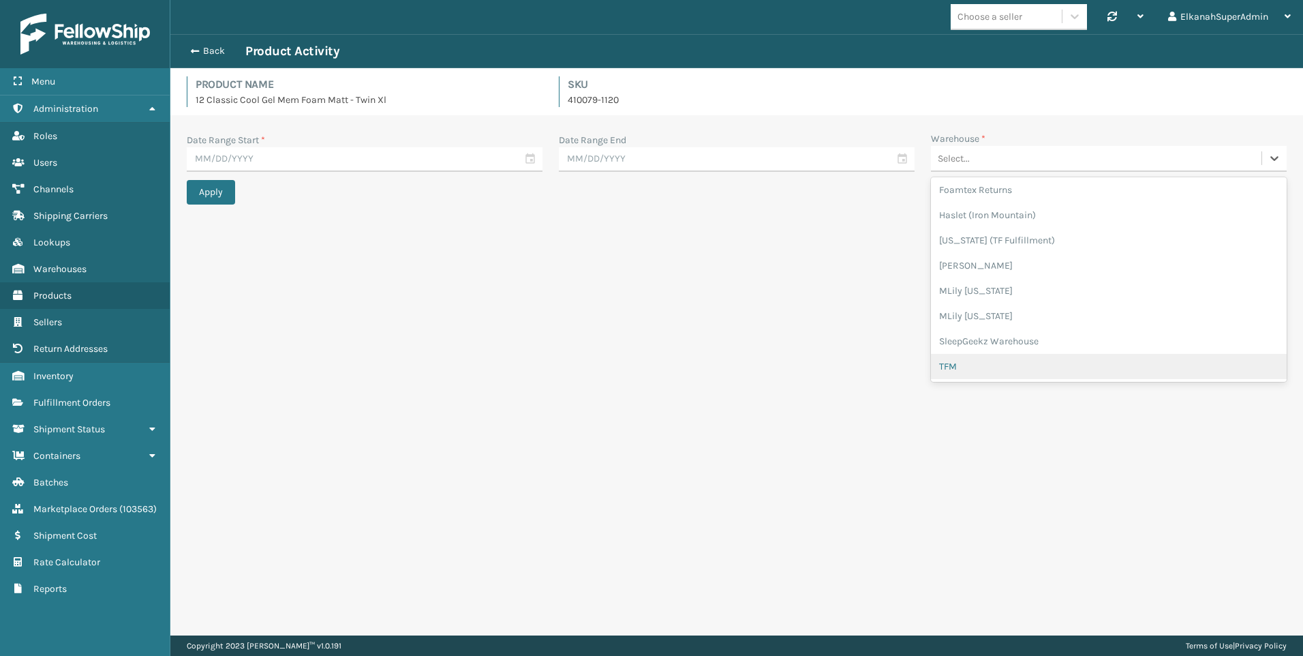
click at [971, 369] on div "TFM" at bounding box center [1109, 366] width 356 height 25
click at [903, 163] on input "text" at bounding box center [737, 159] width 356 height 25
click at [625, 326] on div "30" at bounding box center [623, 328] width 20 height 20
type input "[DATE]"
click at [531, 160] on input "text" at bounding box center [365, 159] width 356 height 25
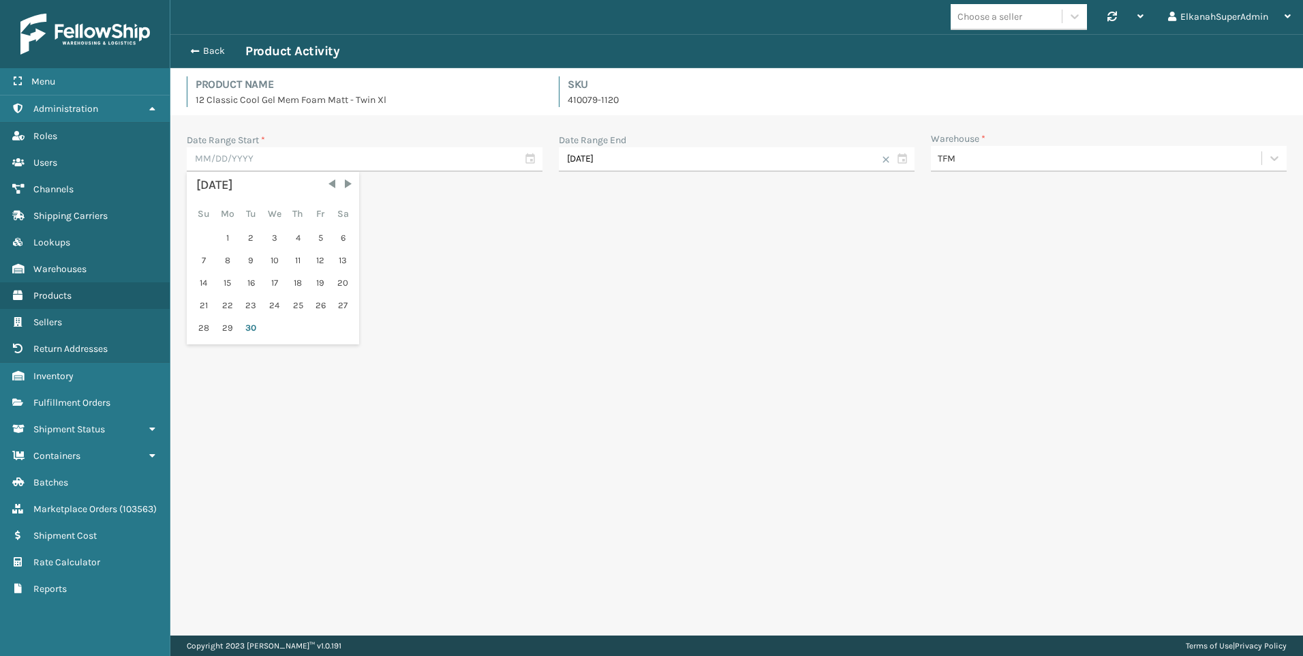
click at [440, 300] on div "Date Range Start * September 2025 Su Mo Tu We Th Fr Sa 1 2 3 4 5 6 7 8 9 10 11 …" at bounding box center [736, 375] width 1133 height 520
click at [536, 156] on input "text" at bounding box center [365, 159] width 356 height 25
click at [330, 184] on span "Previous Month" at bounding box center [332, 184] width 14 height 14
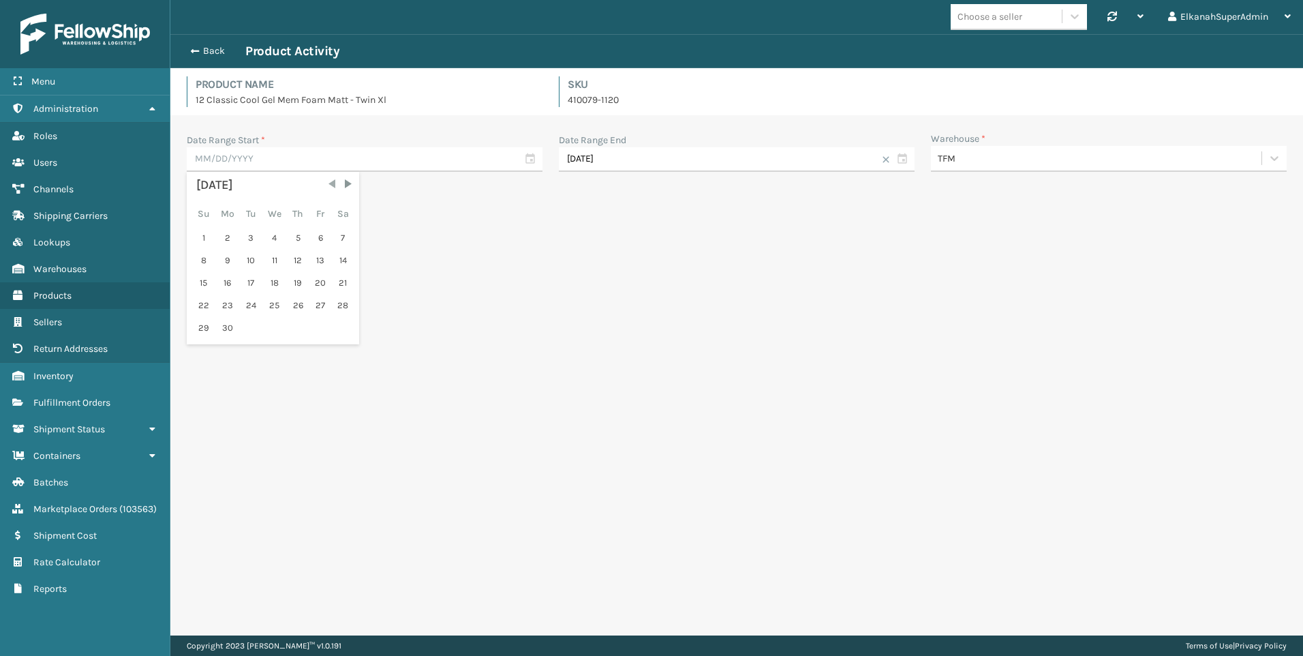
click at [330, 184] on span "Previous Month" at bounding box center [332, 184] width 14 height 14
click at [350, 186] on span "Next Month" at bounding box center [348, 184] width 14 height 14
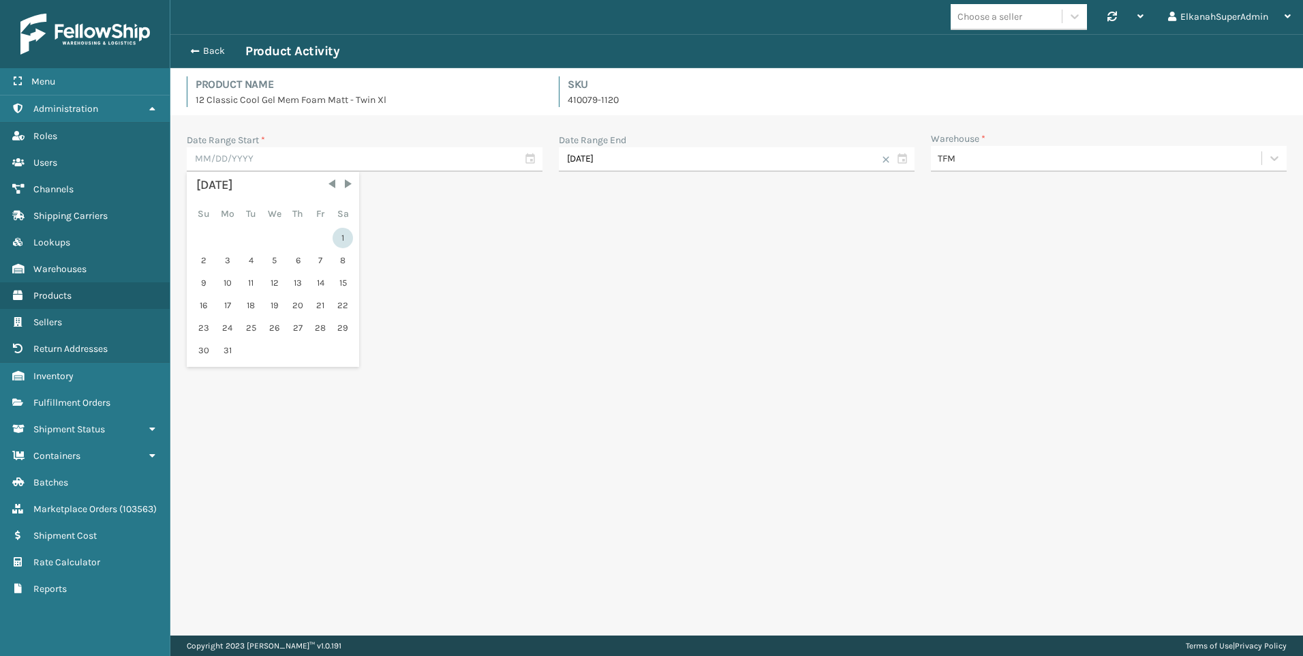
click at [341, 234] on div "1" at bounding box center [343, 238] width 20 height 20
type input "03/01/2025"
click at [212, 189] on button "Apply" at bounding box center [211, 192] width 48 height 25
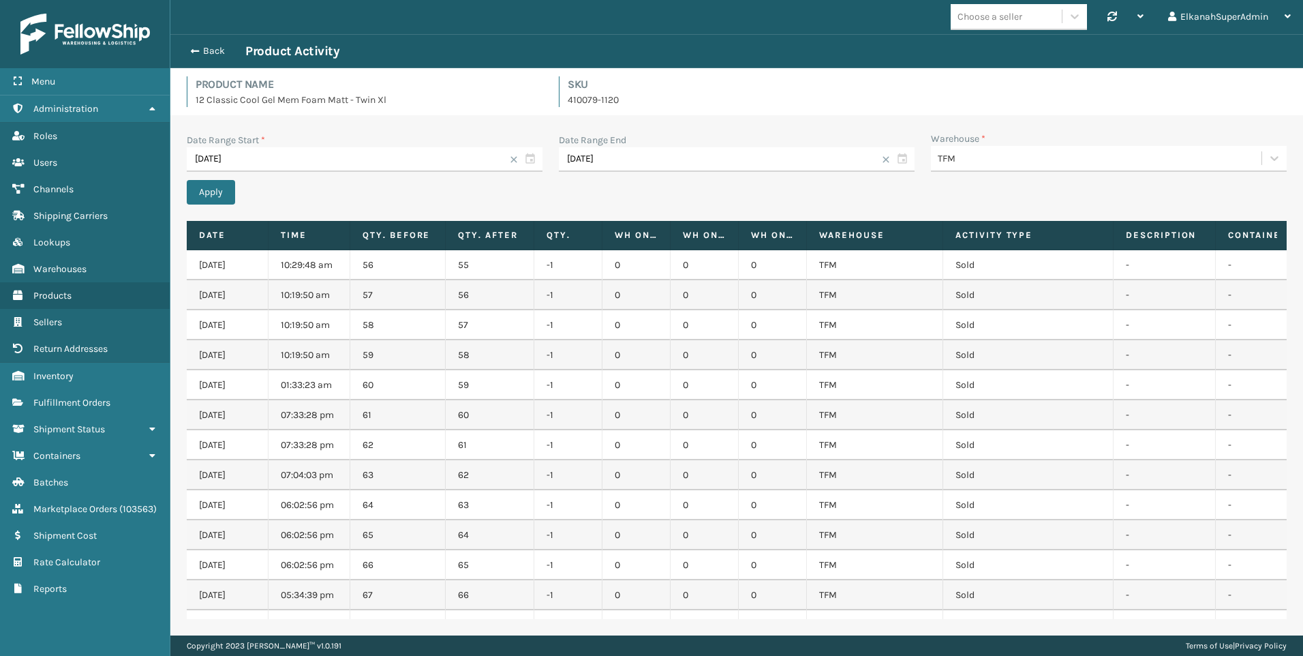
click at [665, 192] on div "Apply" at bounding box center [737, 192] width 1100 height 25
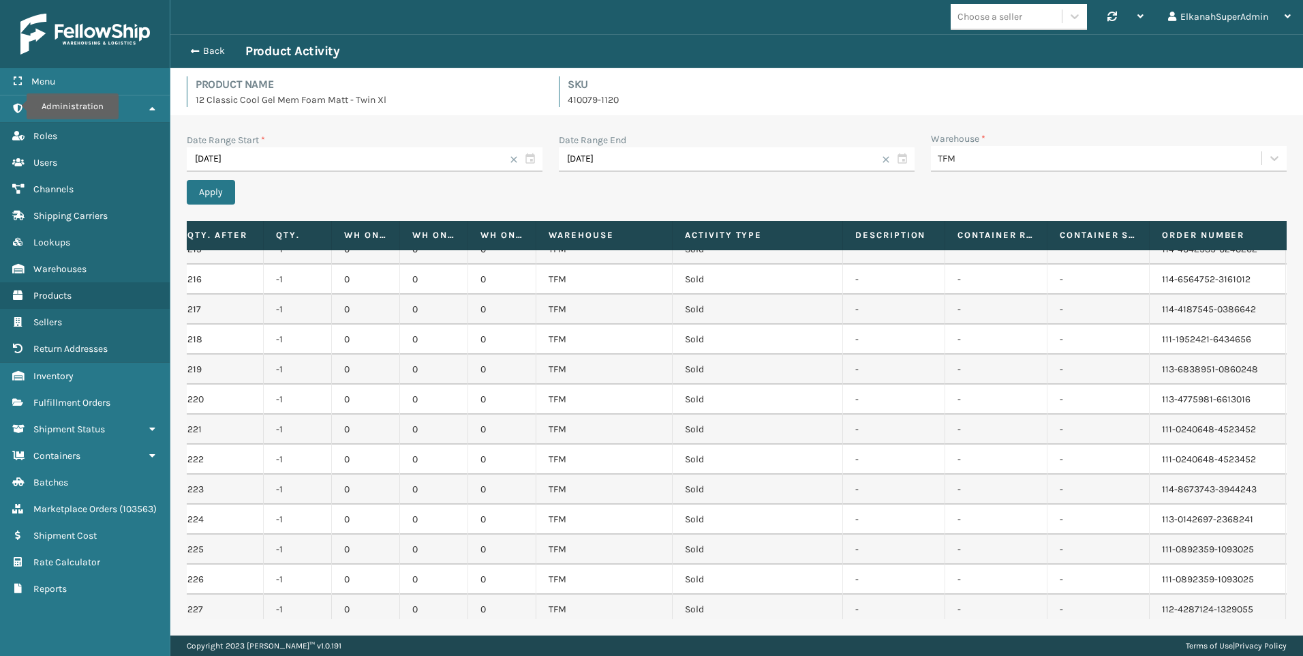
scroll to position [3252, 271]
